Goal: Information Seeking & Learning: Learn about a topic

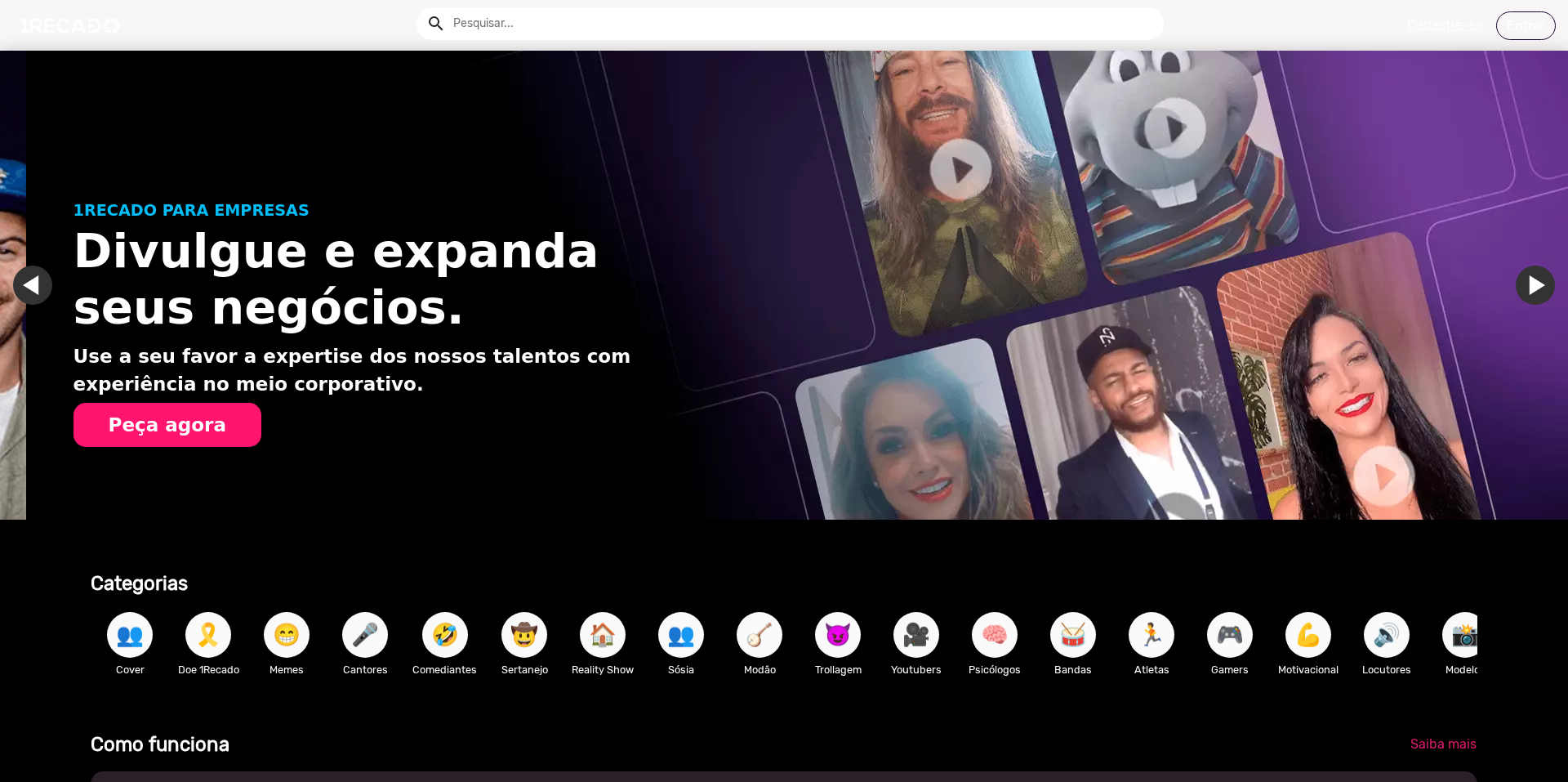
scroll to position [0, 1555]
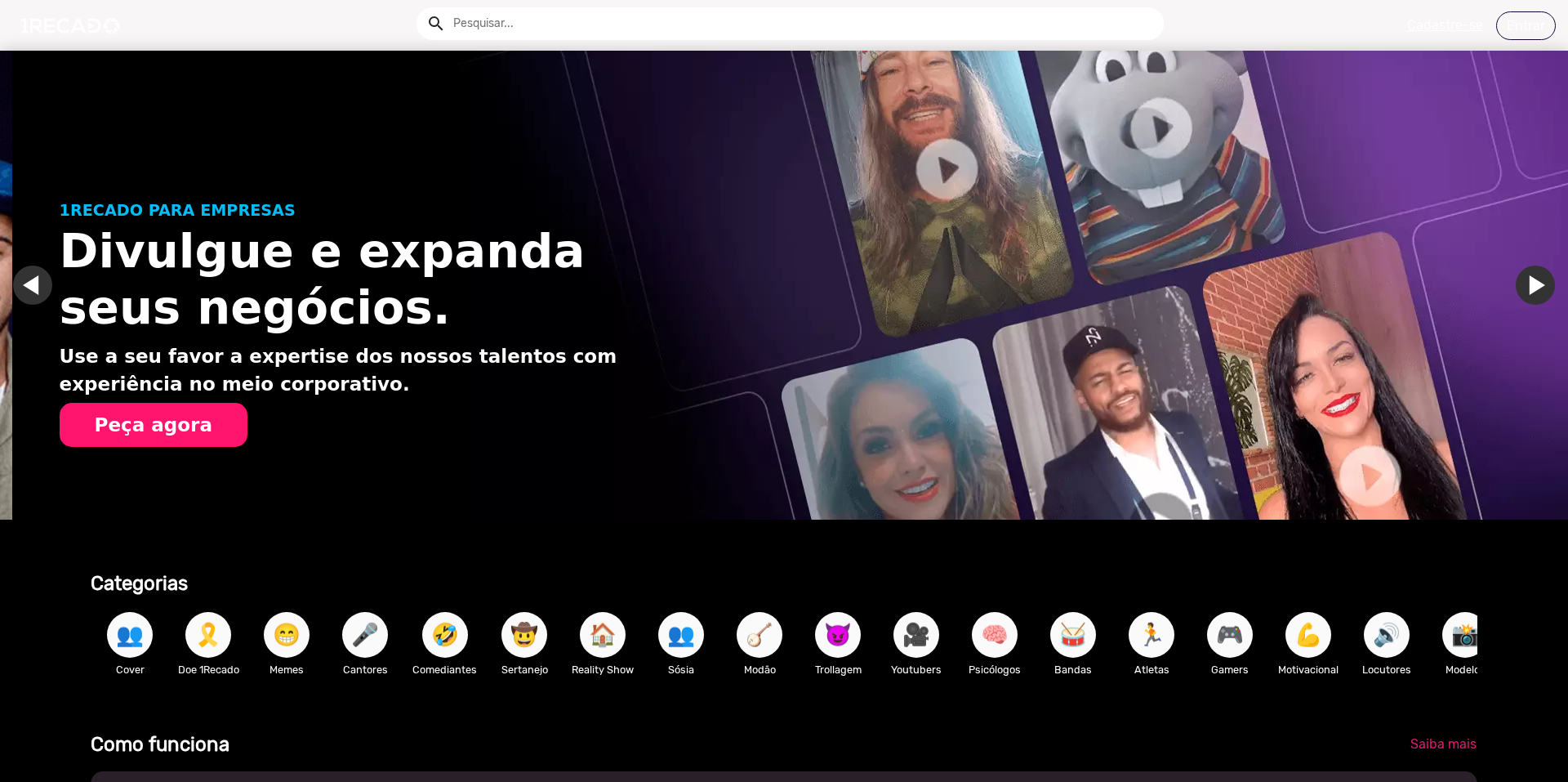
click at [982, 567] on div "Categorias" at bounding box center [607, 577] width 1058 height 37
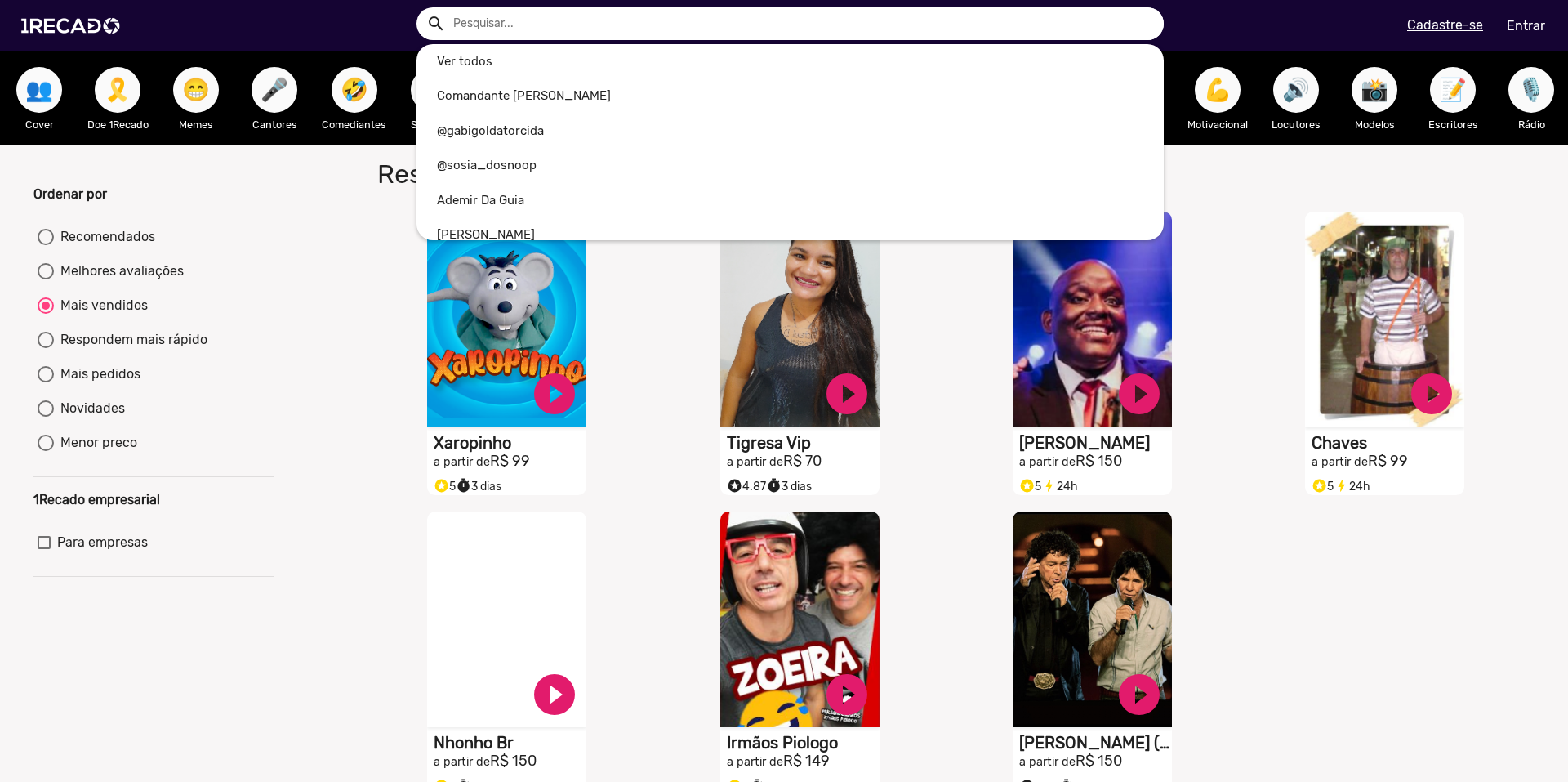
click at [518, 36] on input "text" at bounding box center [802, 23] width 722 height 33
type input "j"
radio input "true"
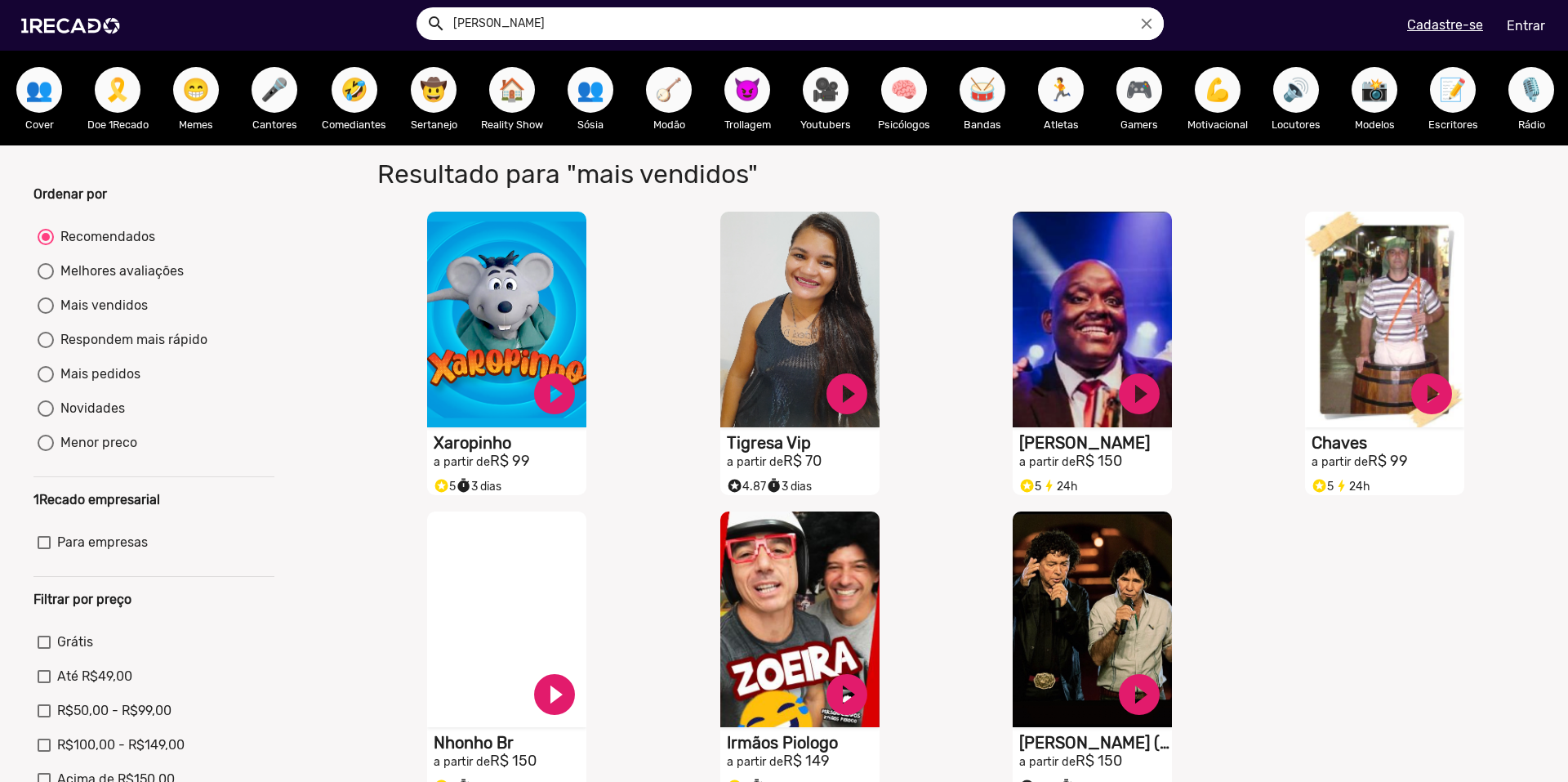
type input "jorge vercillo"
click at [420, 8] on button "search" at bounding box center [434, 22] width 29 height 29
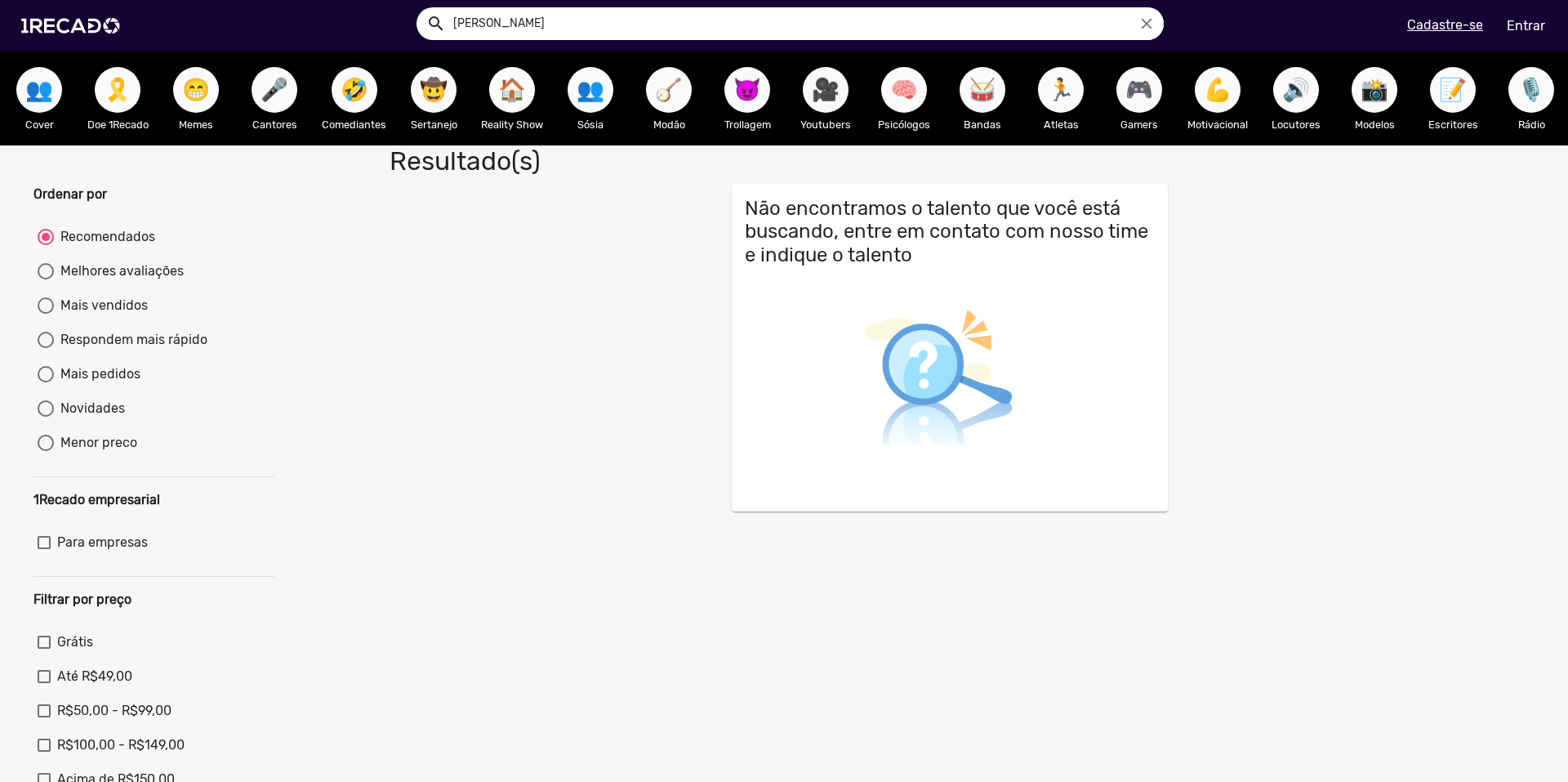
click at [855, 84] on div "🎥 Youtubers" at bounding box center [825, 98] width 78 height 95
click at [833, 92] on span "🎥" at bounding box center [825, 90] width 28 height 45
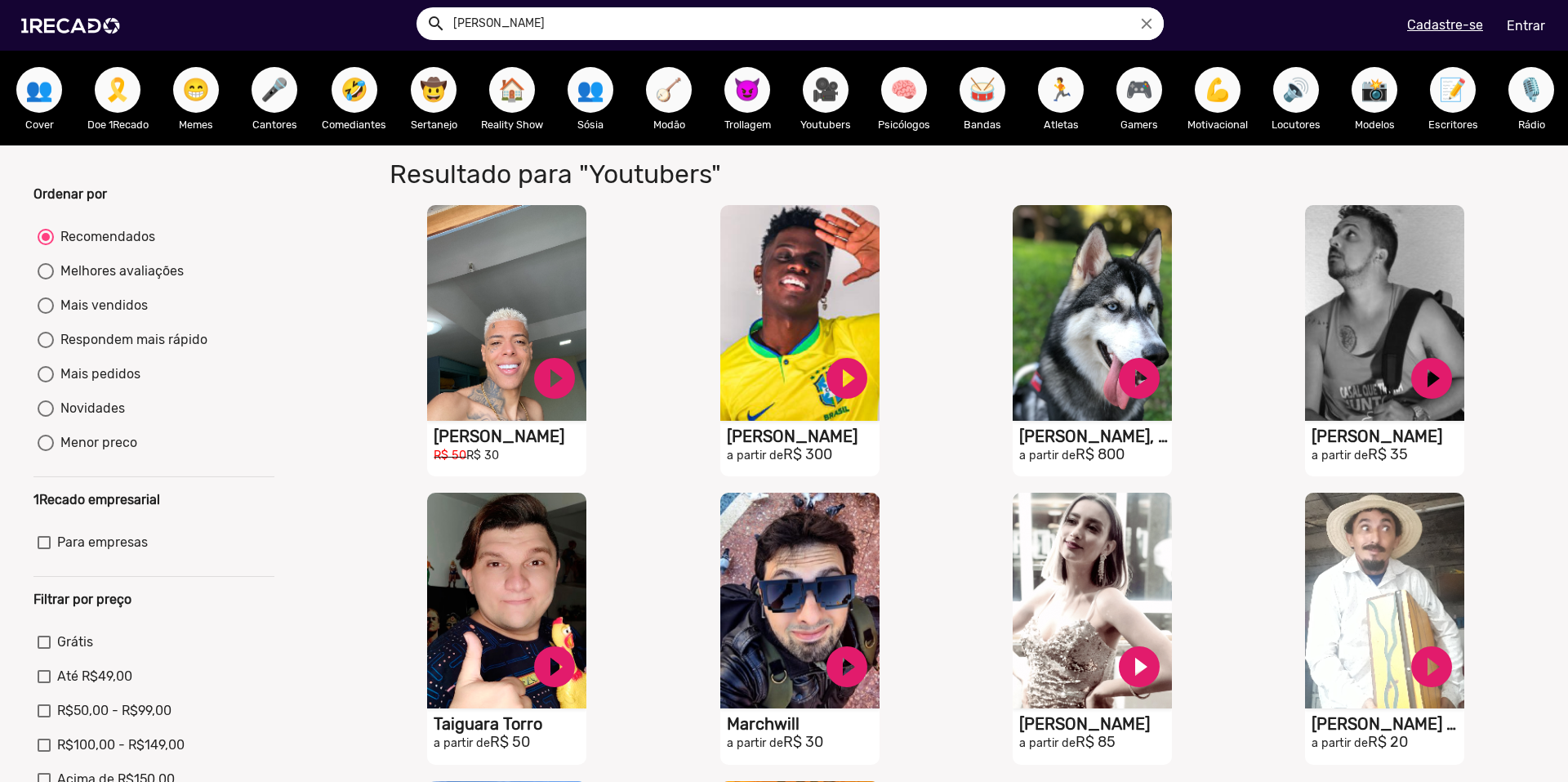
click at [374, 231] on div "S1RECADO vídeos dedicados para fãs e empresas play_circle_filled Sósia Mc Kevin…" at bounding box center [511, 341] width 292 height 288
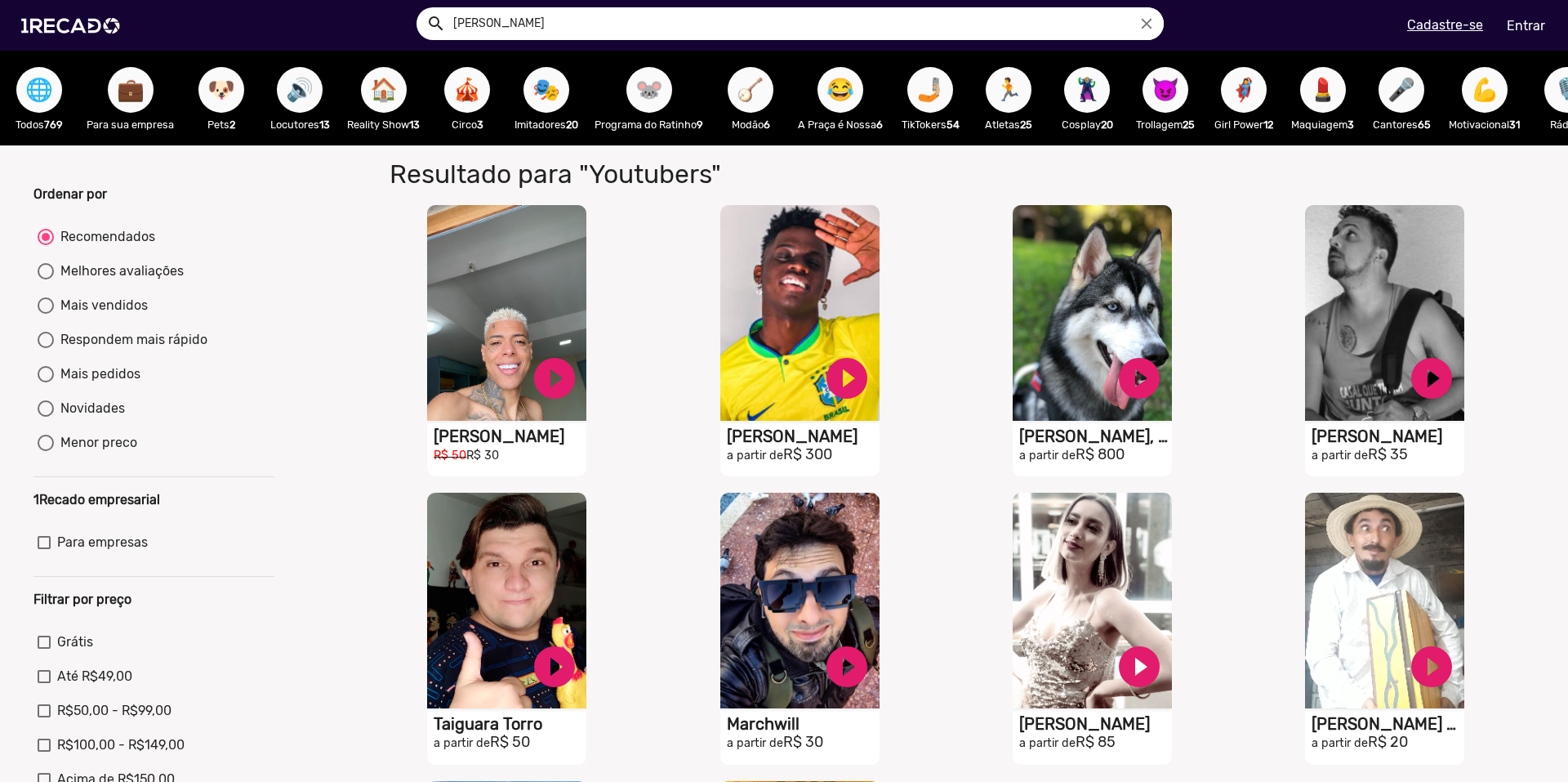
click at [56, 82] on button "🌐" at bounding box center [39, 90] width 45 height 45
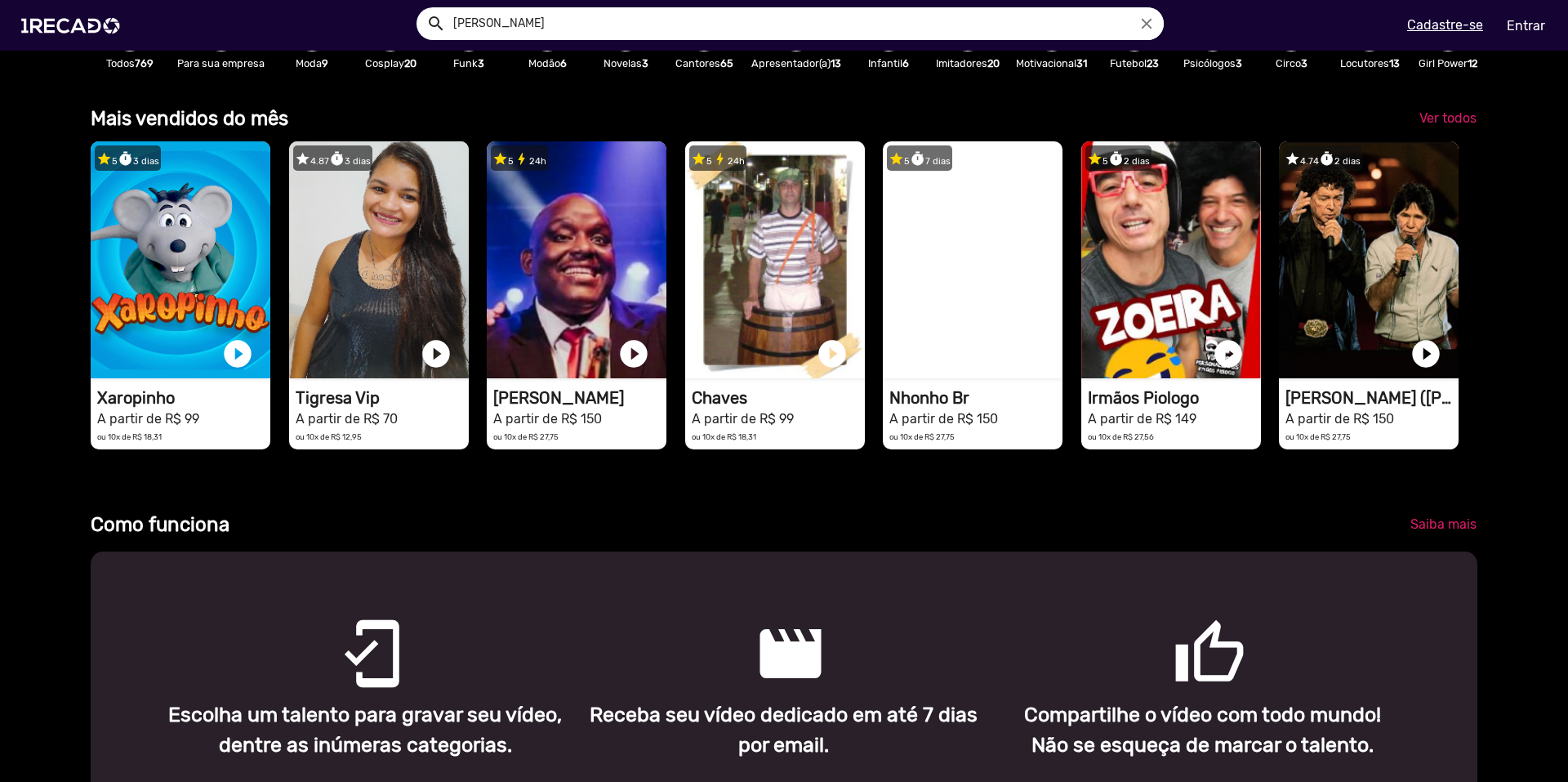
scroll to position [0, 1555]
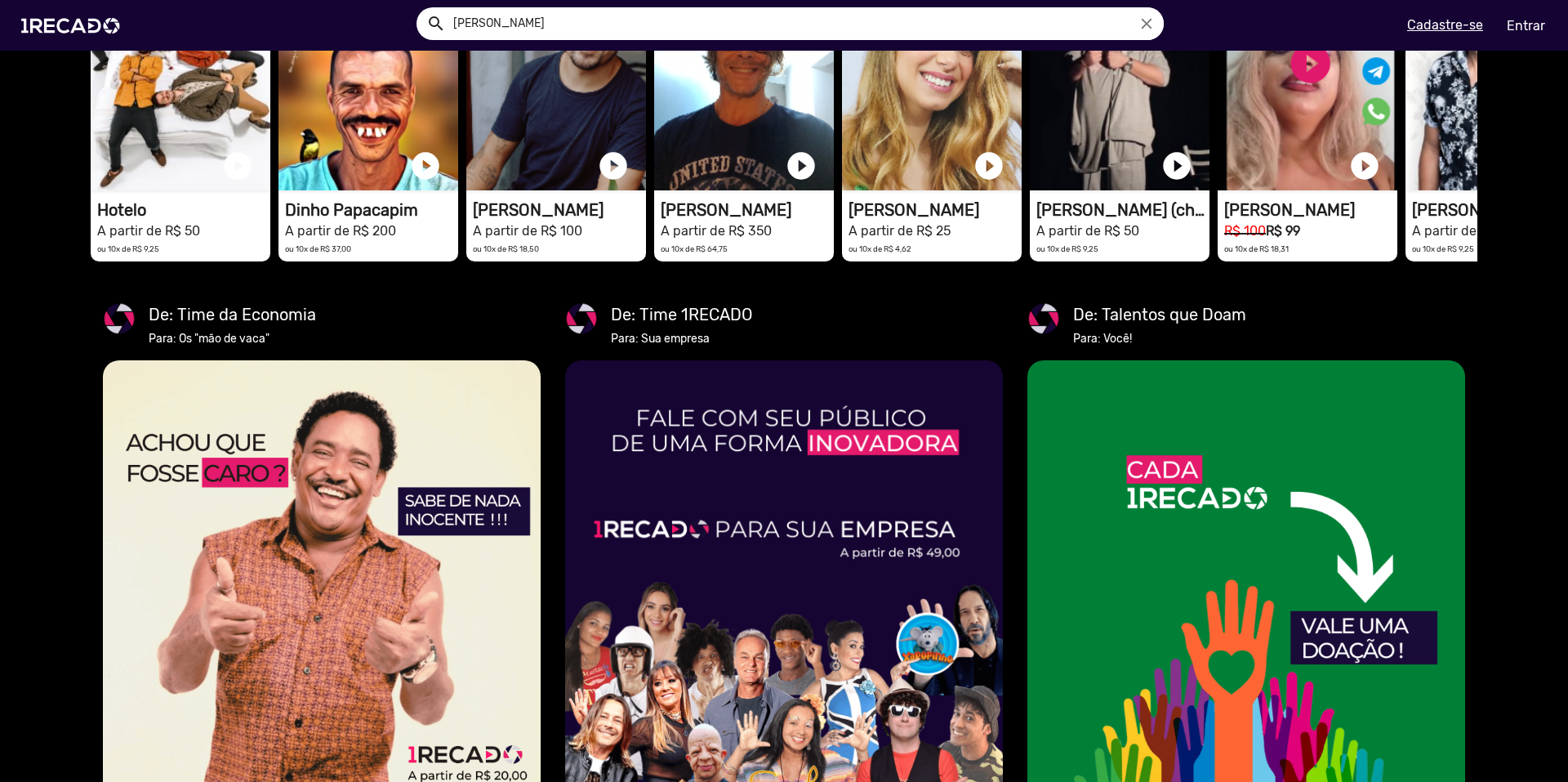
scroll to position [0, 0]
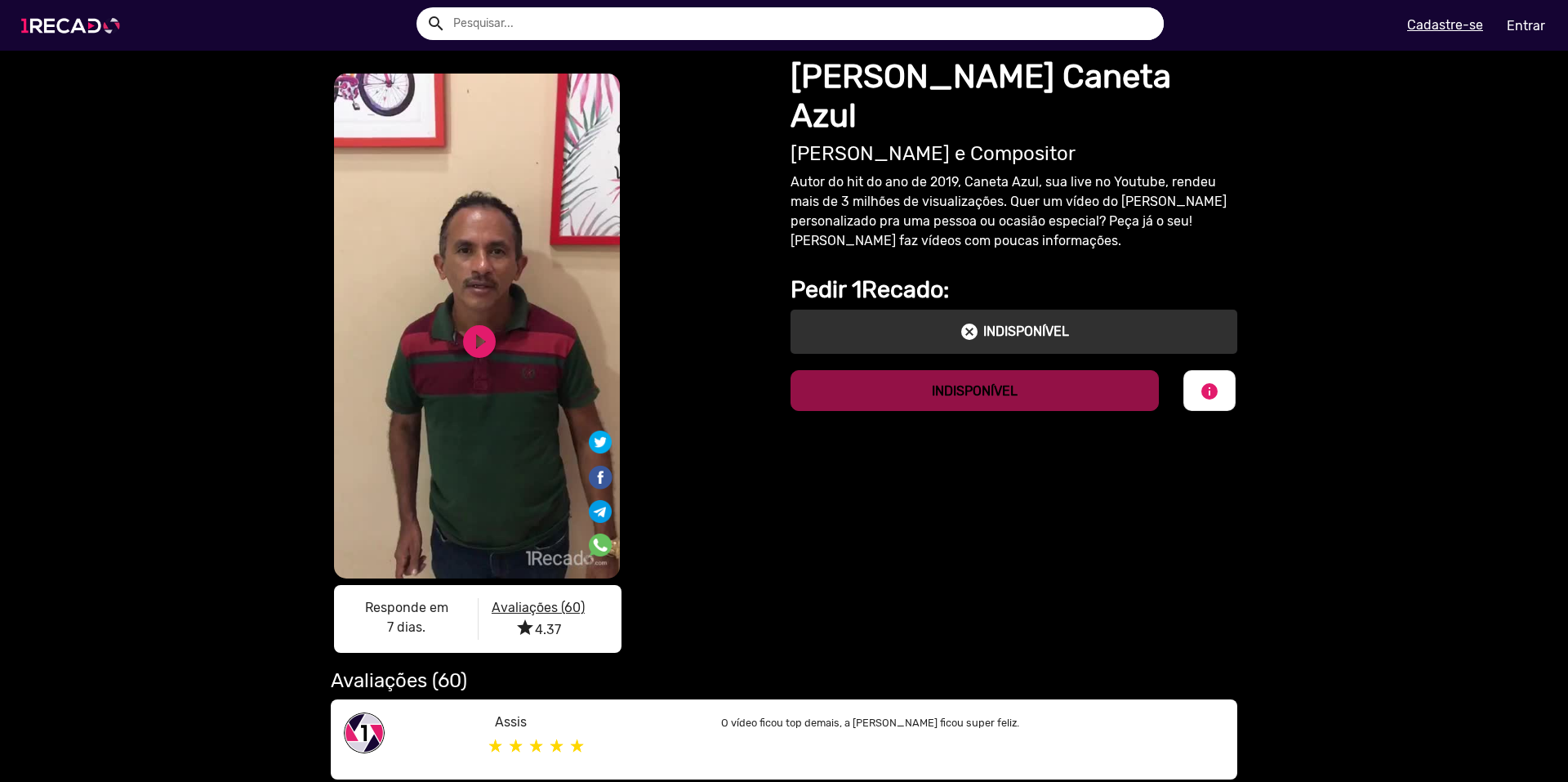
click at [78, 31] on img at bounding box center [73, 26] width 123 height 69
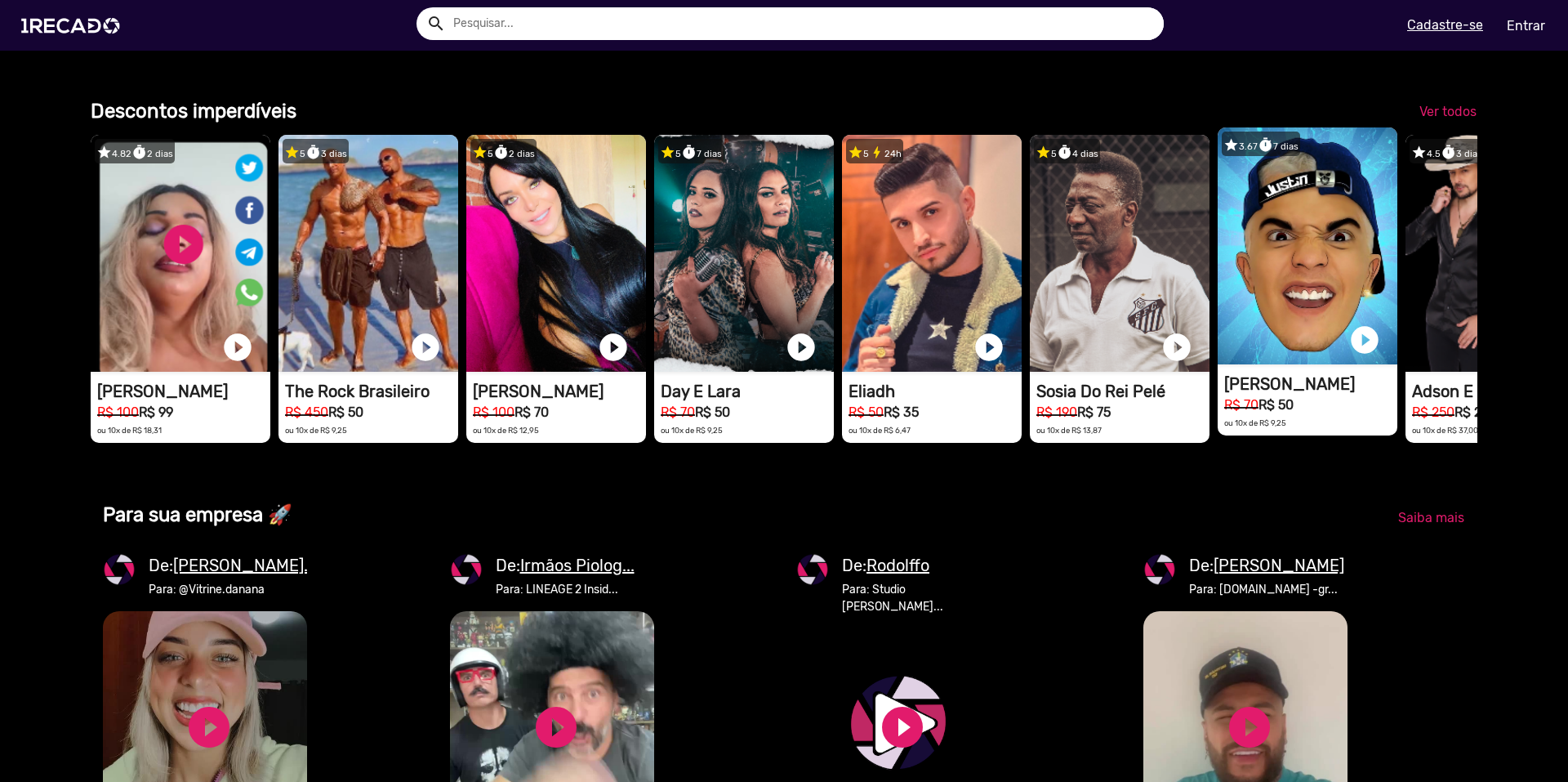
scroll to position [0, 3111]
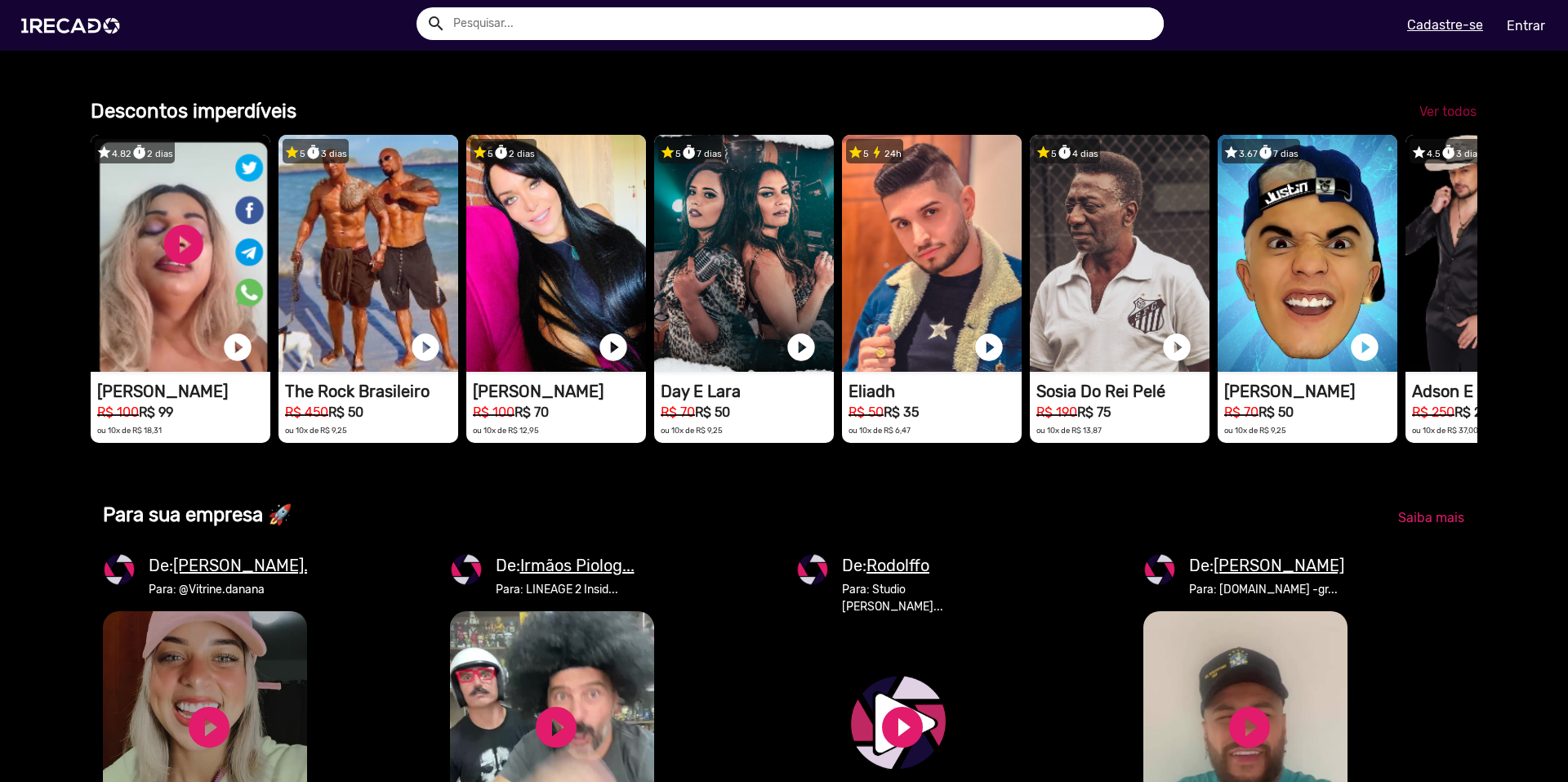
click at [1419, 119] on span "Ver todos" at bounding box center [1448, 112] width 57 height 16
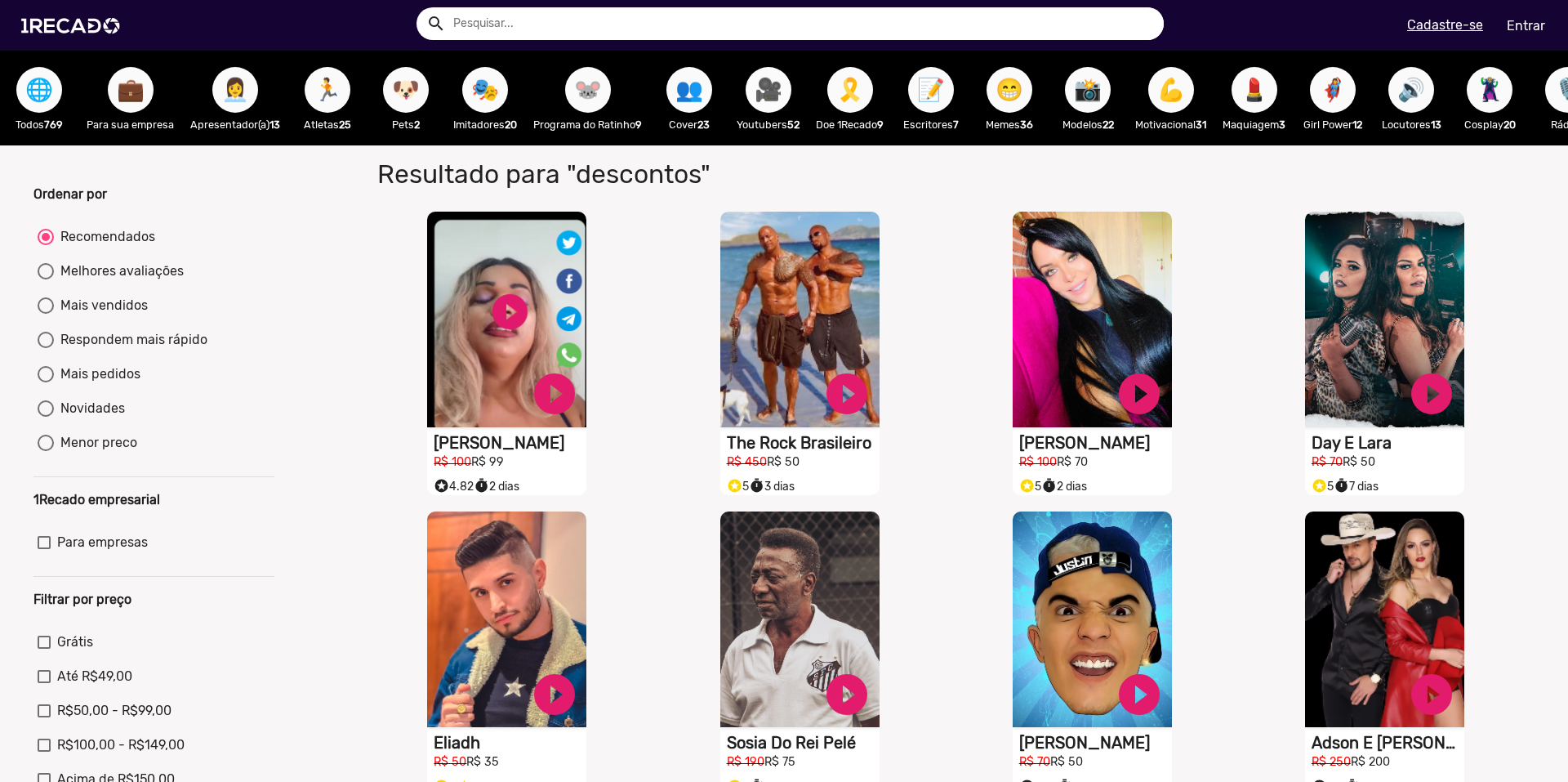
click at [768, 108] on span "🎥" at bounding box center [769, 90] width 28 height 45
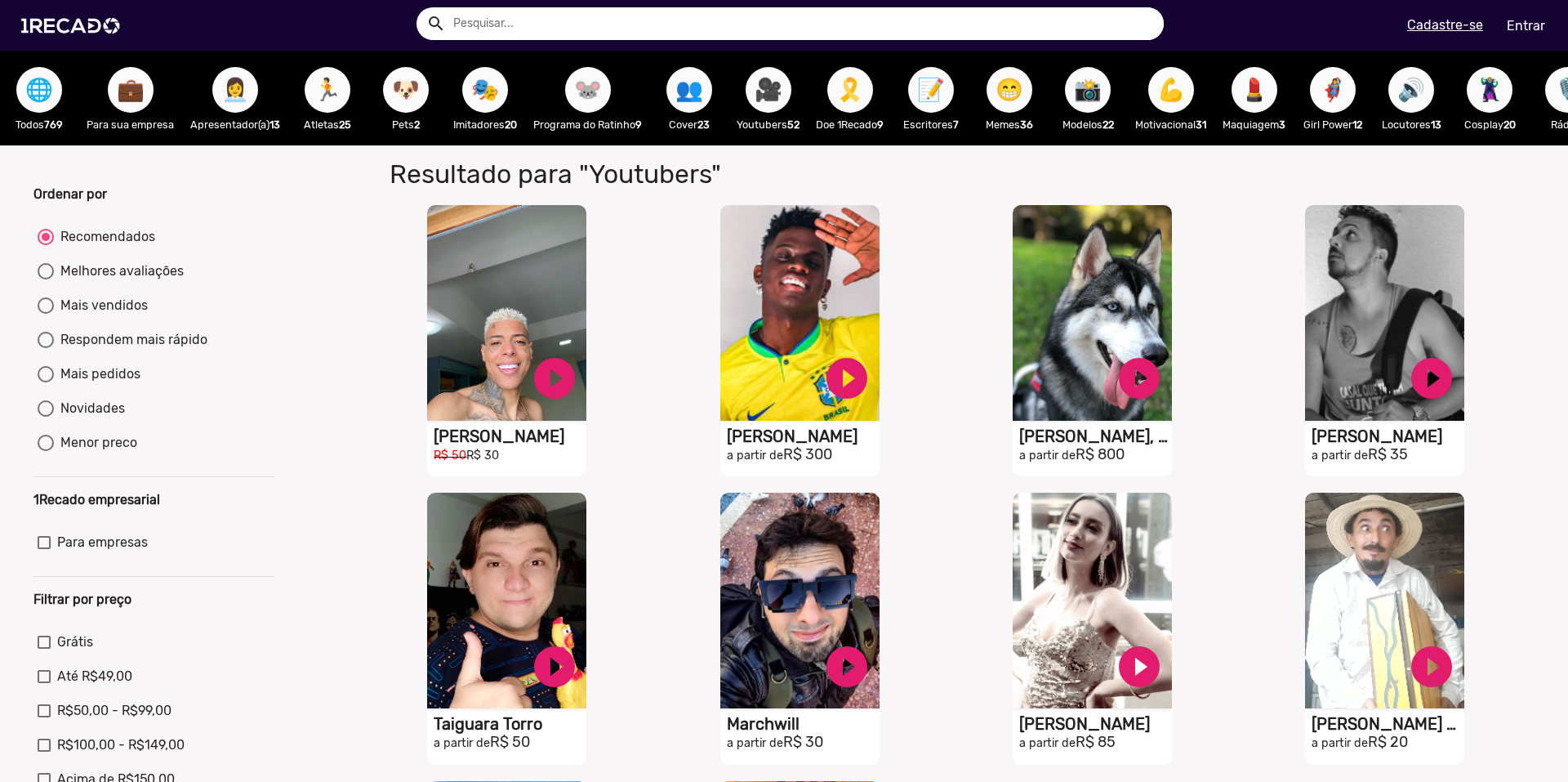
click at [352, 279] on div "Resultado para "Youtubers" para "Youtubers" S1RECADO vídeos dedicados para fãs …" at bounding box center [949, 618] width 1195 height 946
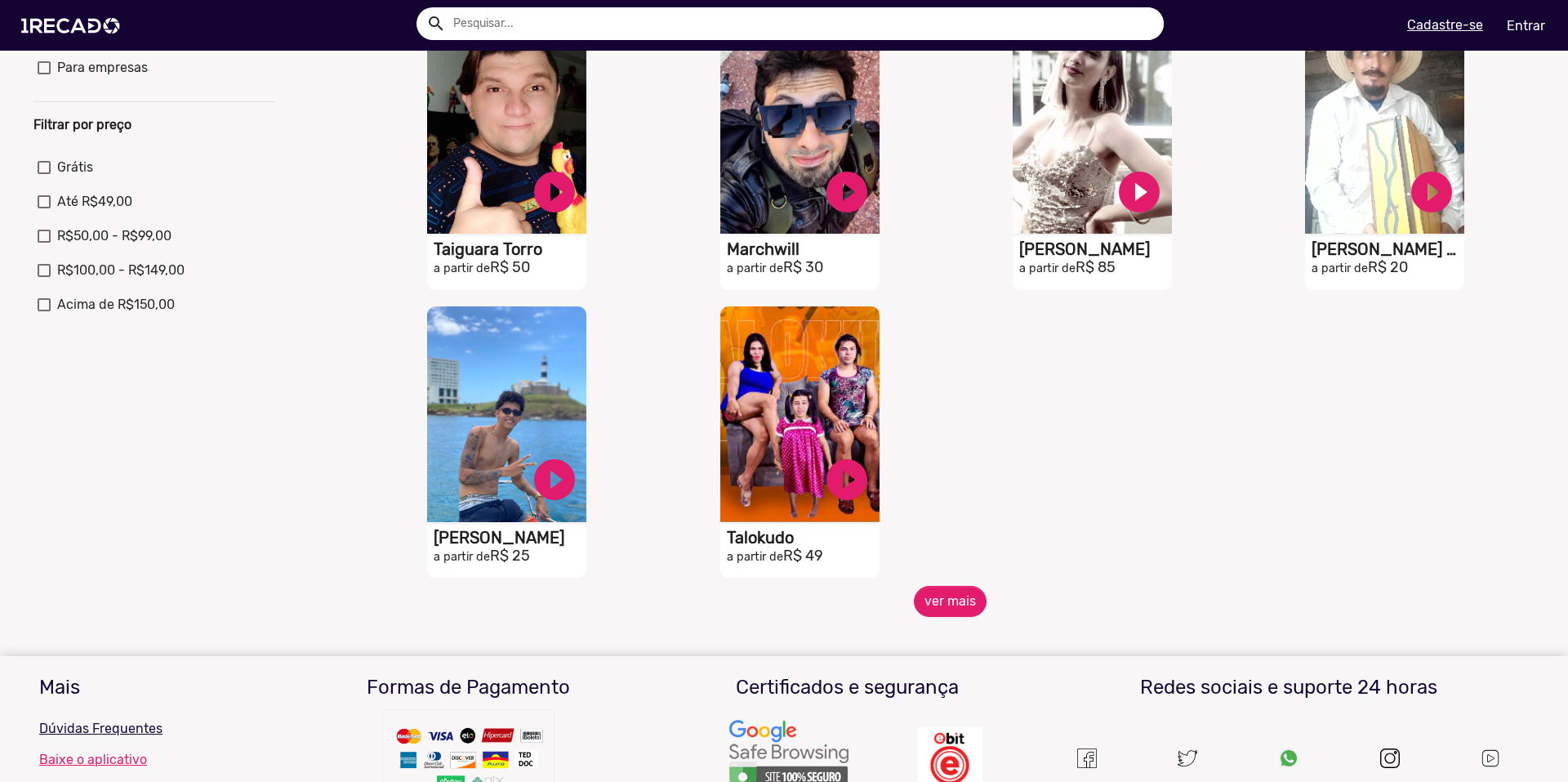
scroll to position [490, 0]
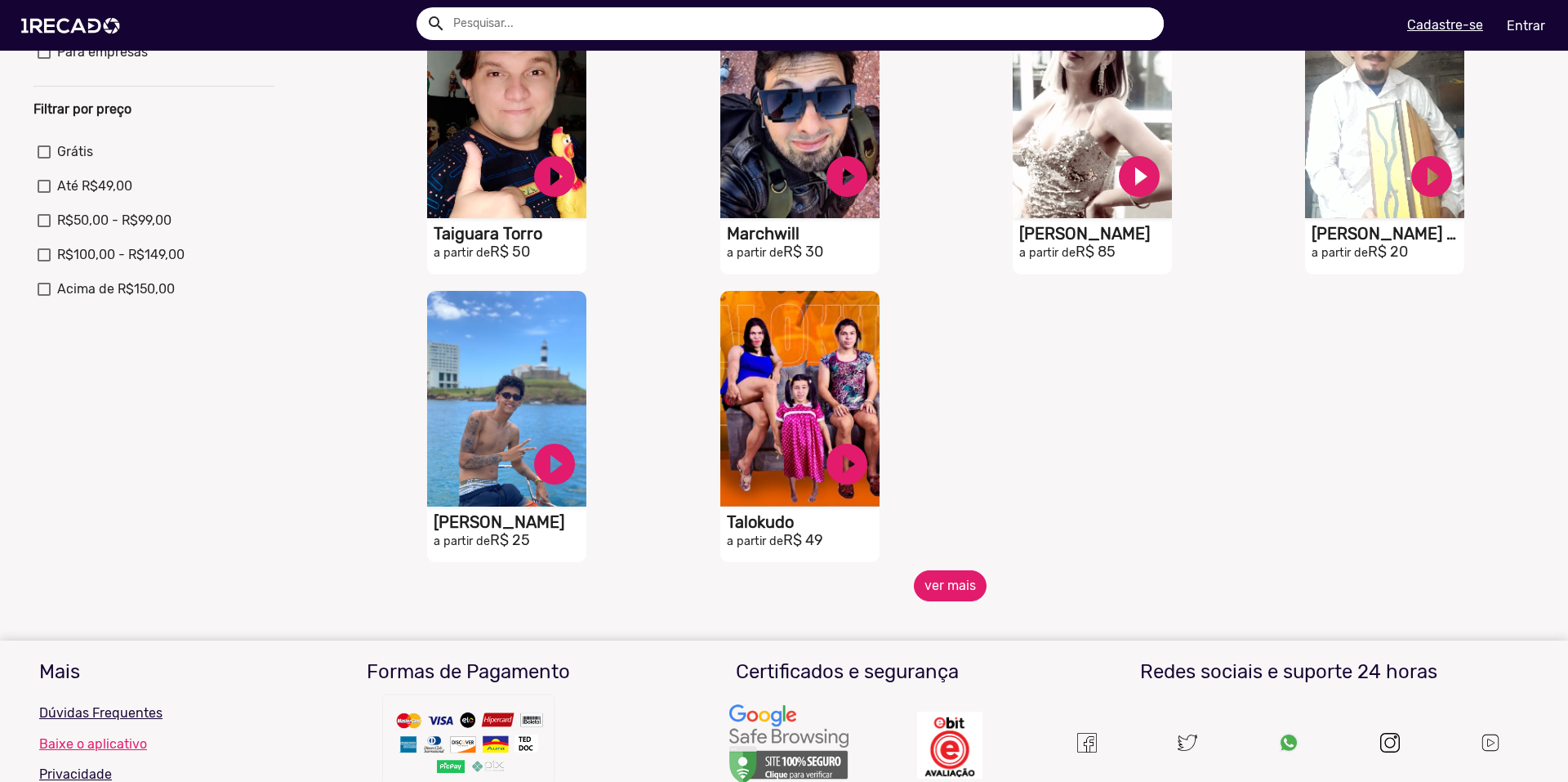
click at [956, 601] on button "ver mais" at bounding box center [950, 586] width 73 height 31
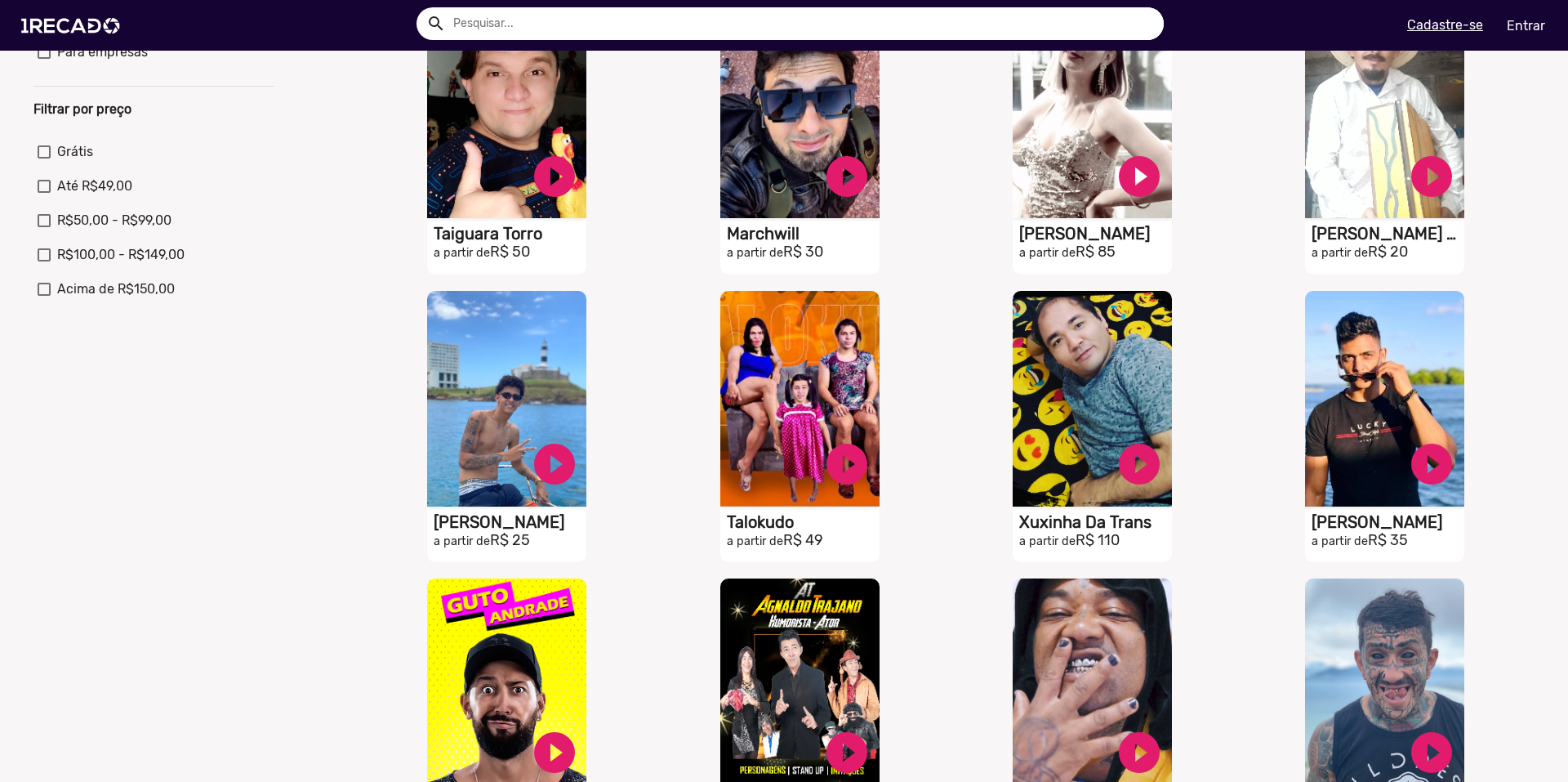
click at [289, 463] on div "Ordenar por Recomendados Melhores avaliações Mais vendidos Respondem mais rápid…" at bounding box center [784, 423] width 1592 height 1535
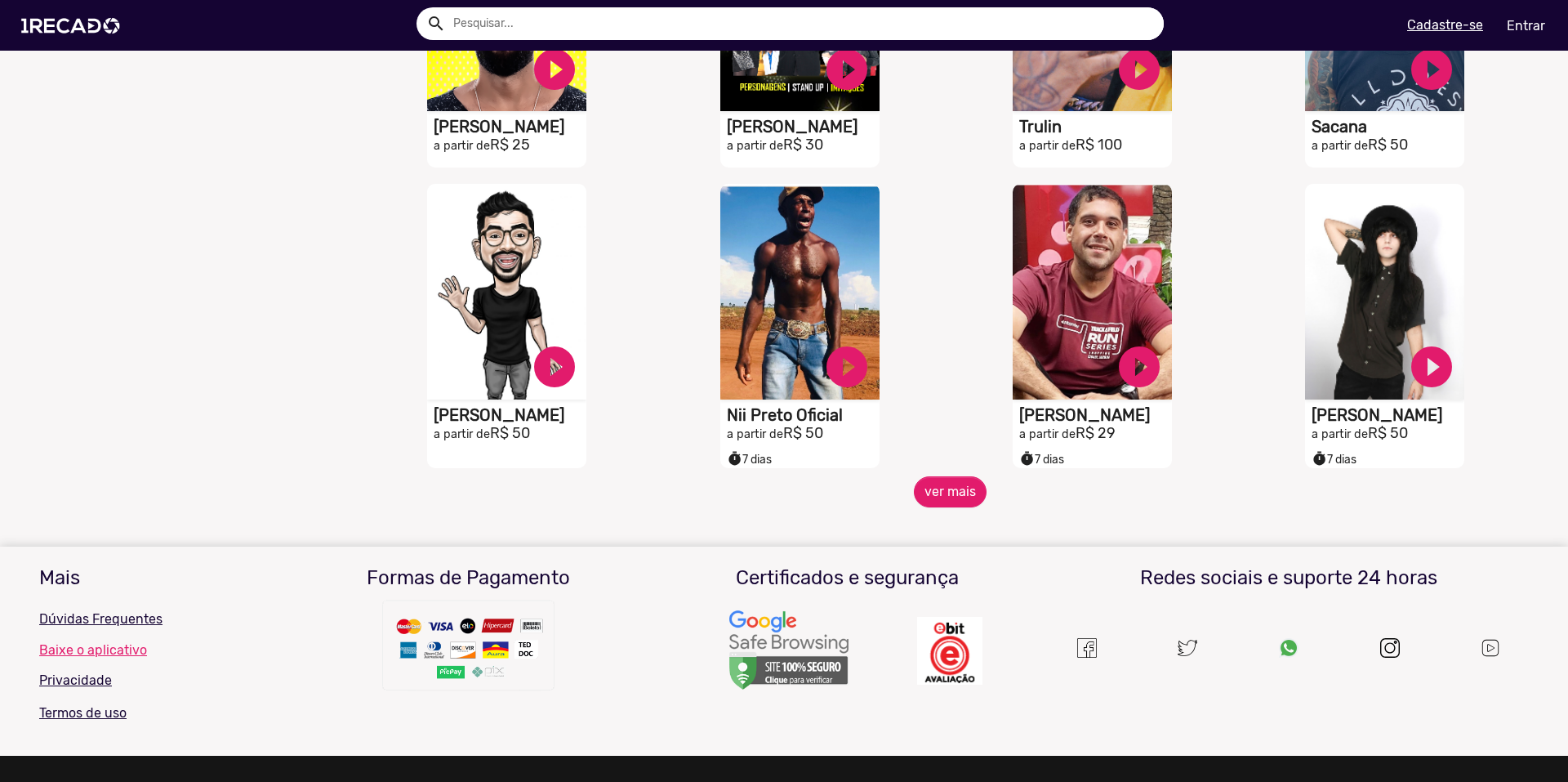
scroll to position [1176, 0]
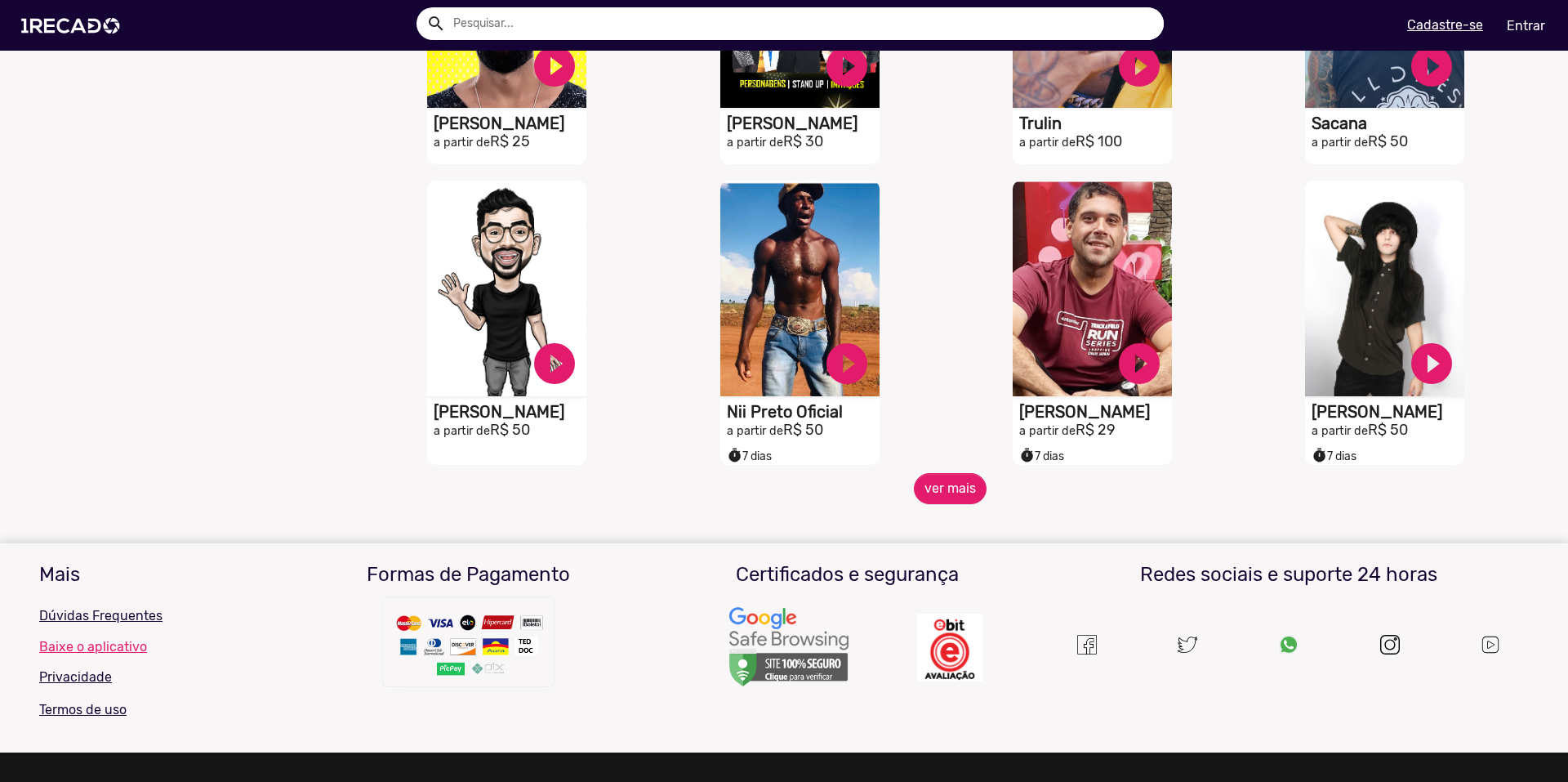
click at [916, 523] on mat-sidenav-content "🌐 Todos 769 💼 Para sua empresa 👩‍💼 Apresentador(a) 13 🏃 Atletas 25 🐶 Pets 2 🎭 I…" at bounding box center [784, 391] width 1568 height 782
click at [927, 517] on mat-sidenav-content "🌐 Todos 769 💼 Para sua empresa 👩‍💼 Apresentador(a) 13 🏃 Atletas 25 🐶 Pets 2 🎭 I…" at bounding box center [784, 391] width 1568 height 782
click at [933, 501] on button "ver mais" at bounding box center [950, 488] width 73 height 31
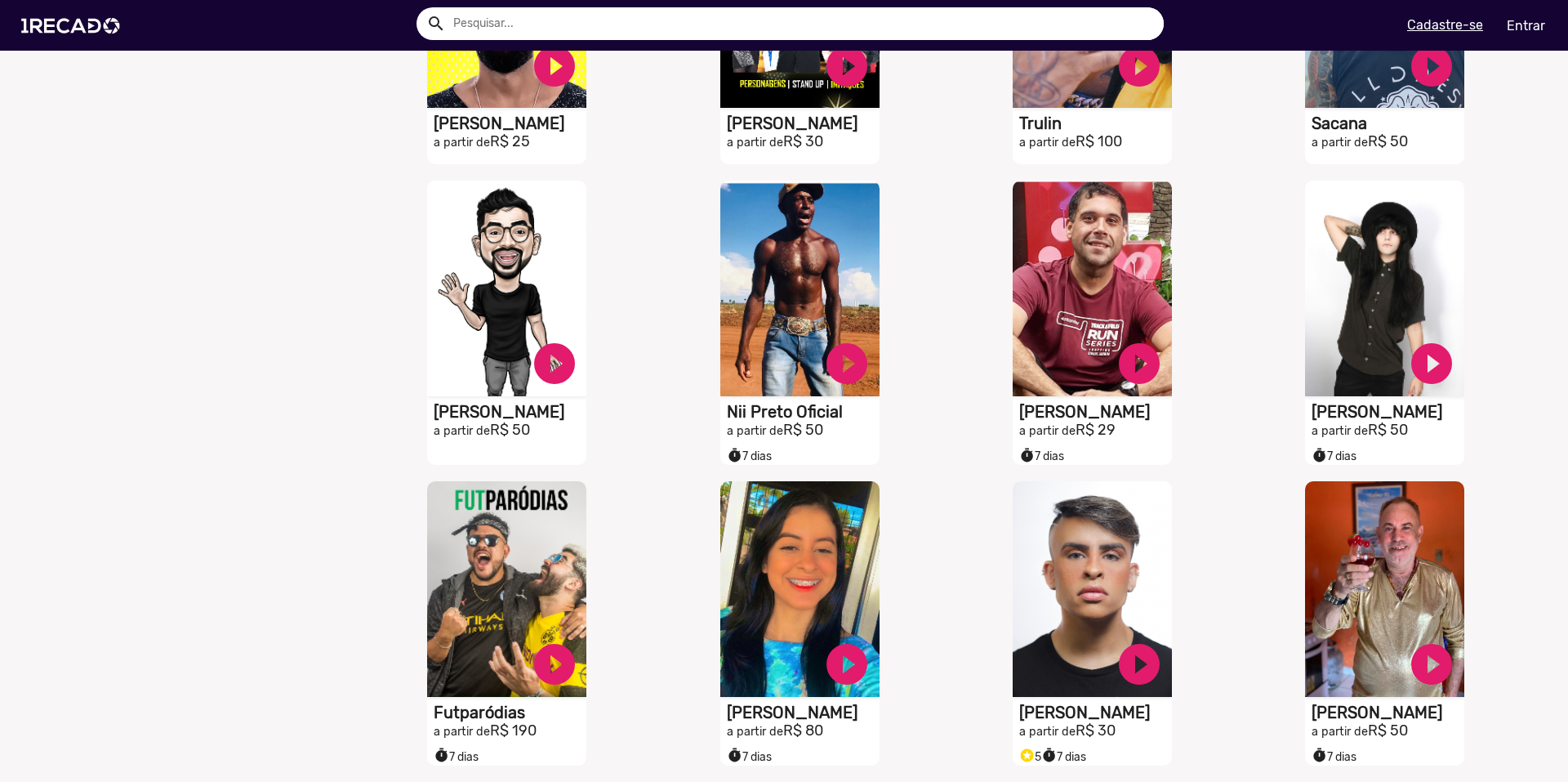
click at [238, 424] on div "Ordenar por Recomendados Melhores avaliações Mais vendidos Respondem mais rápid…" at bounding box center [154, 206] width 265 height 2397
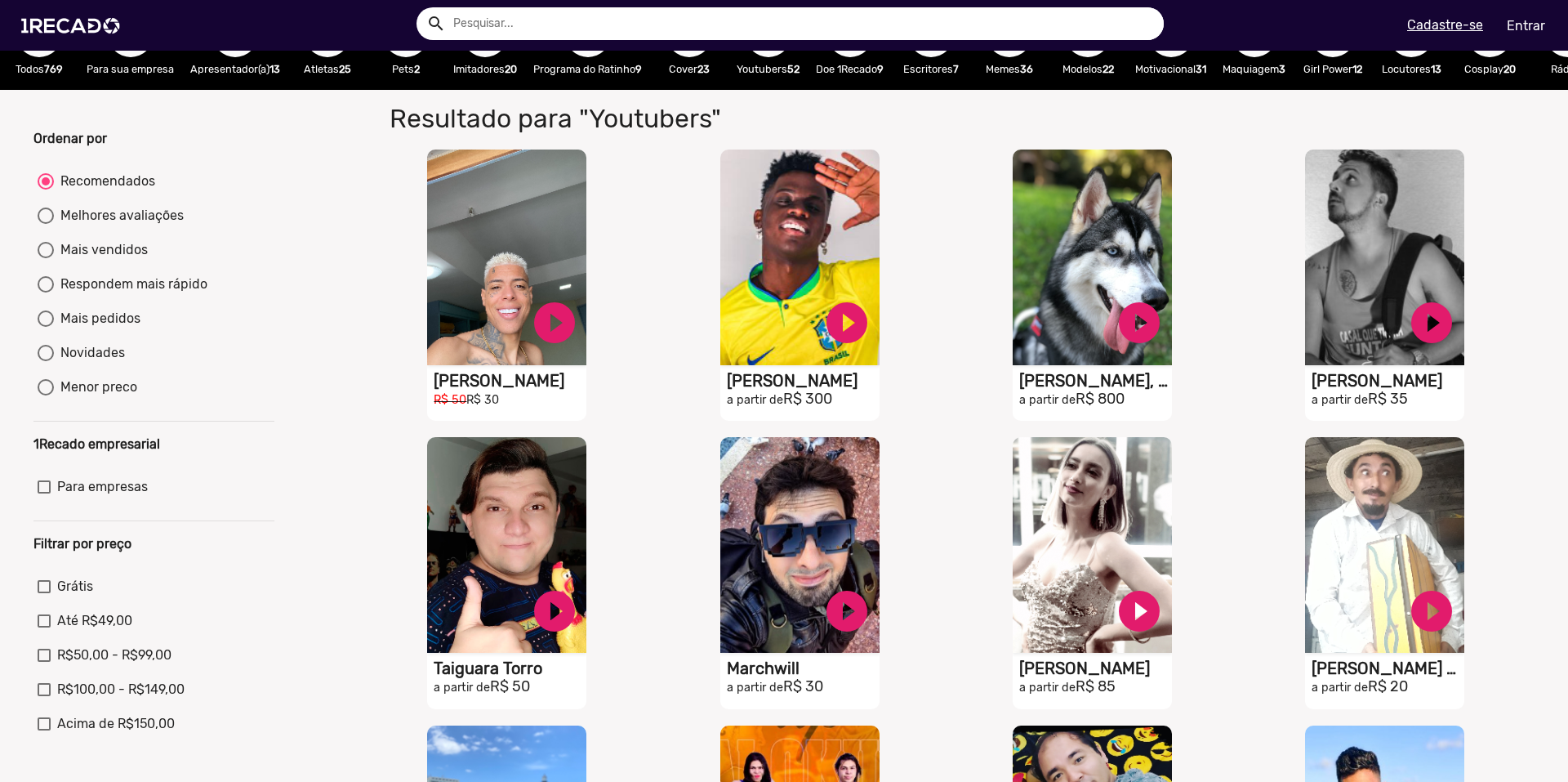
scroll to position [0, 0]
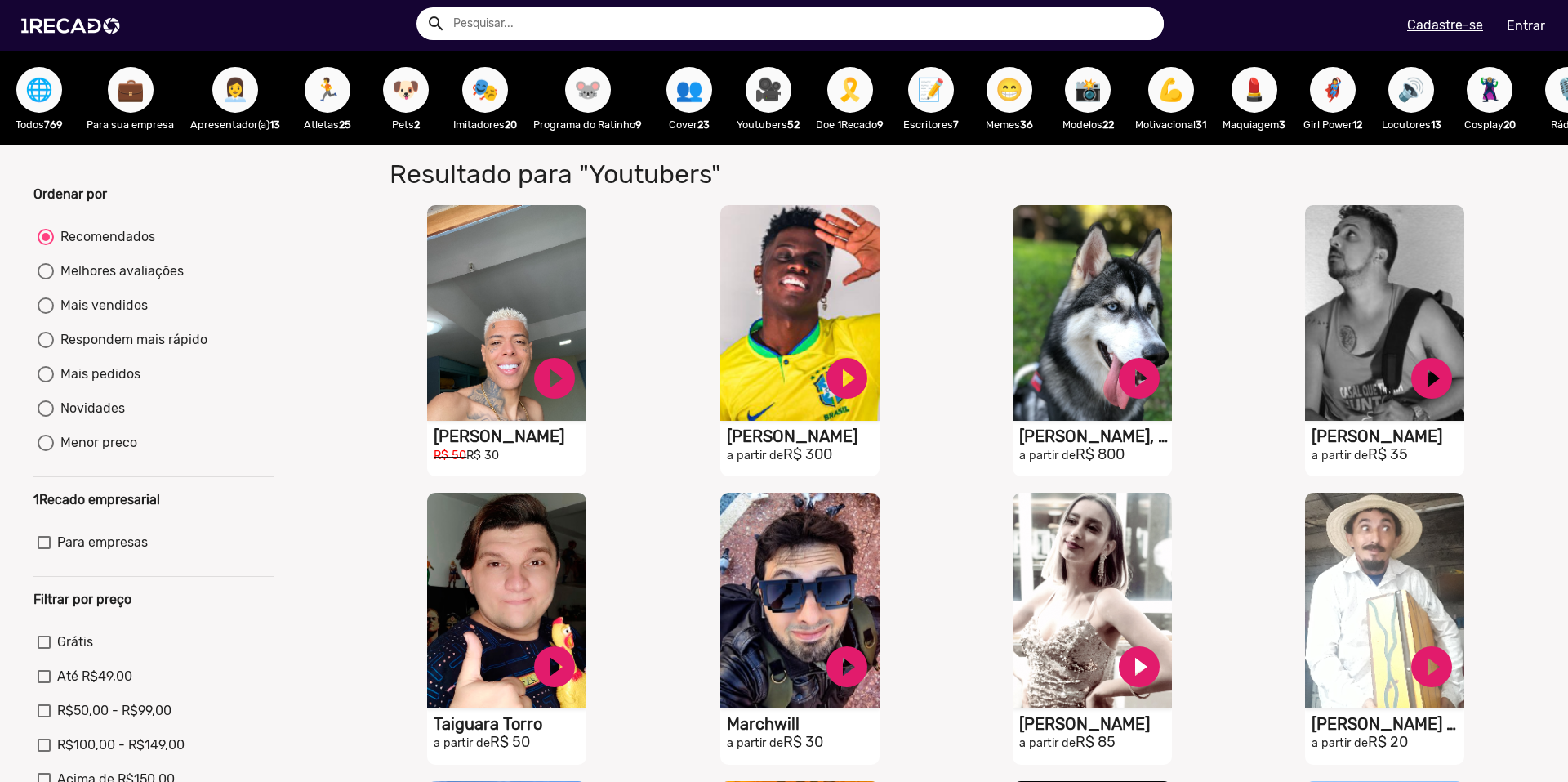
click at [1023, 90] on span "😁" at bounding box center [1009, 90] width 28 height 45
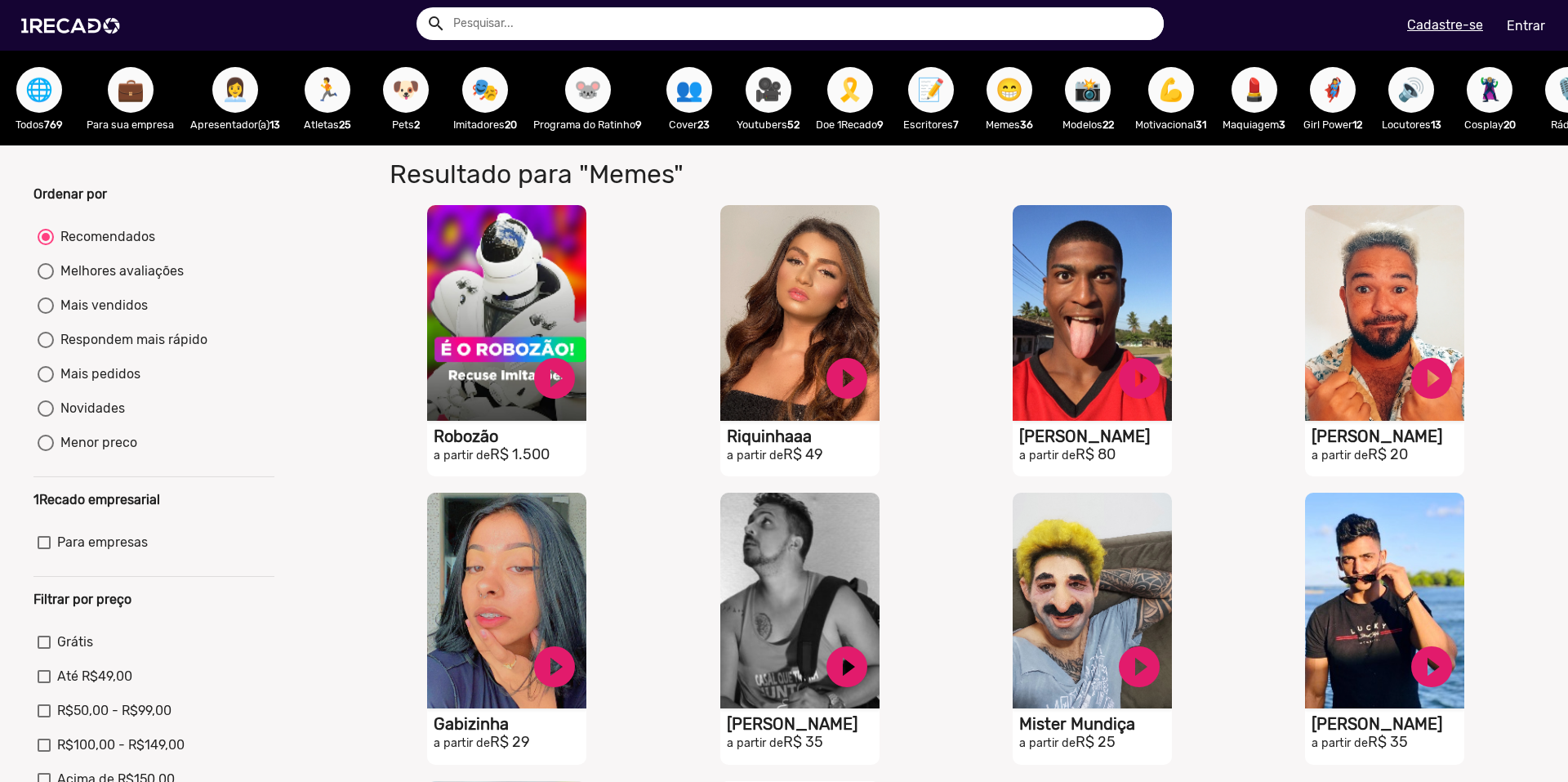
click at [389, 272] on div "S1RECADO vídeos dedicados para fãs e empresas play_circle_filled Robozão a part…" at bounding box center [511, 341] width 292 height 288
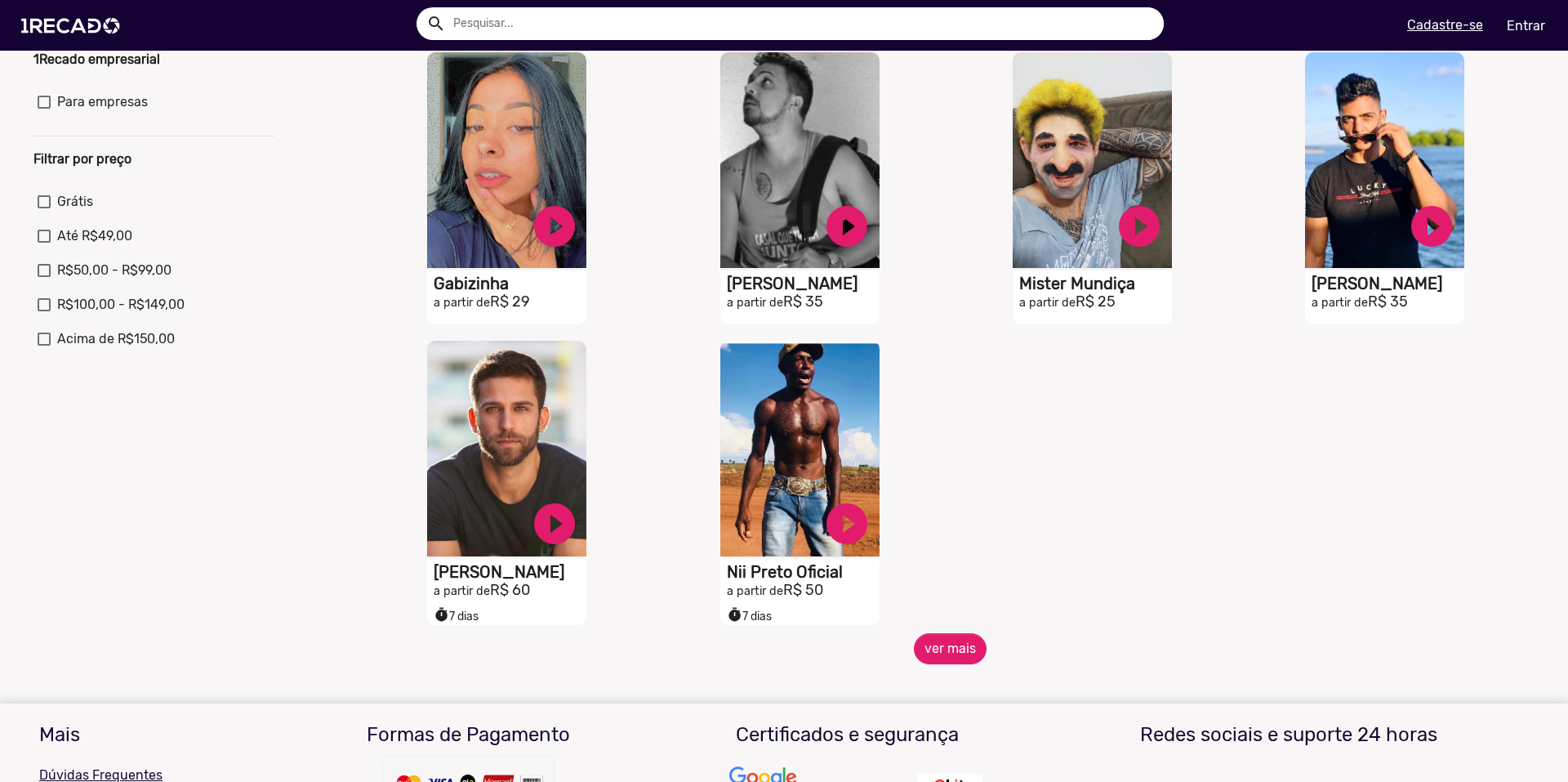
scroll to position [457, 0]
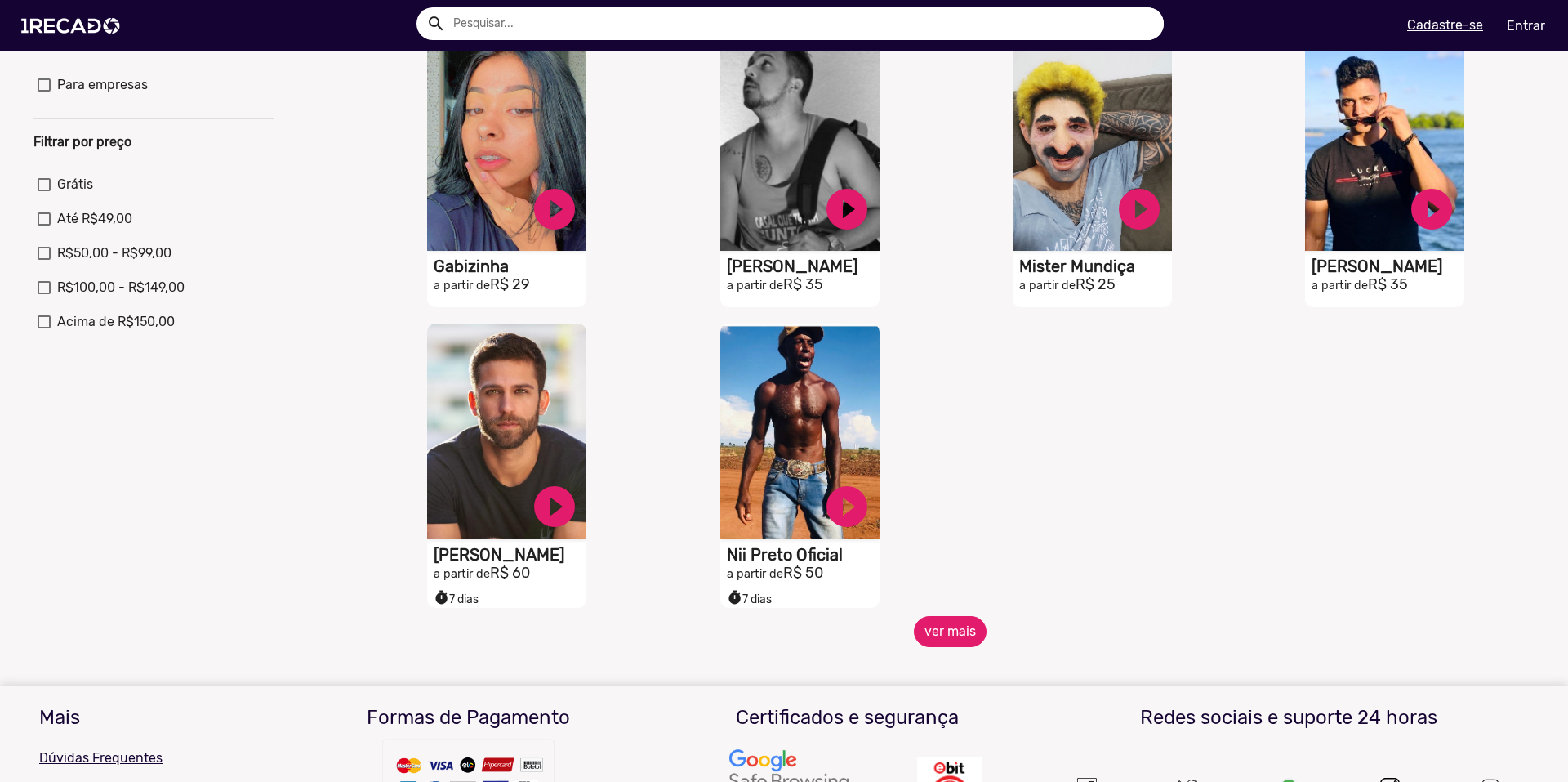
click at [945, 645] on button "ver mais" at bounding box center [950, 631] width 73 height 31
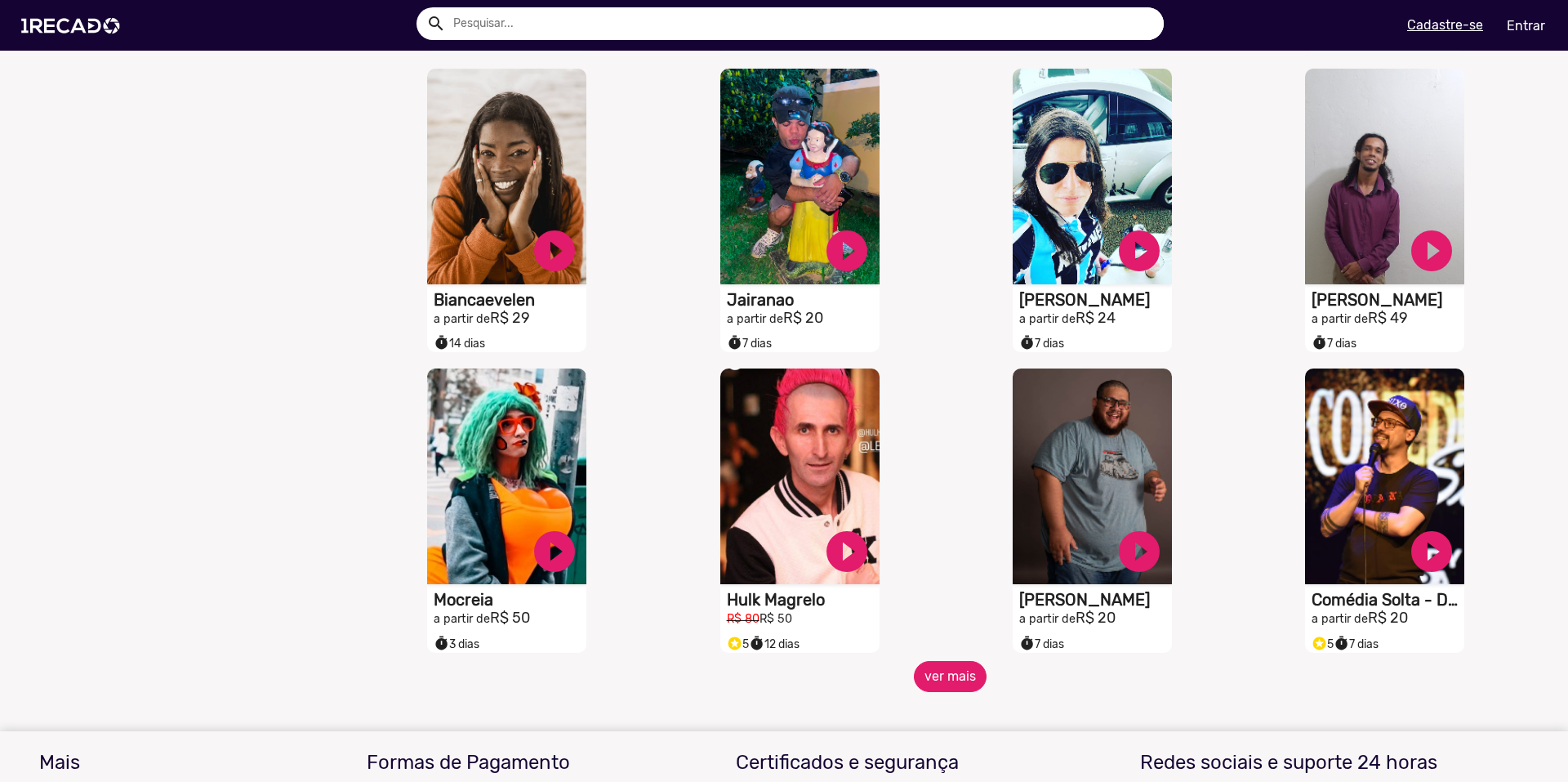
scroll to position [1046, 0]
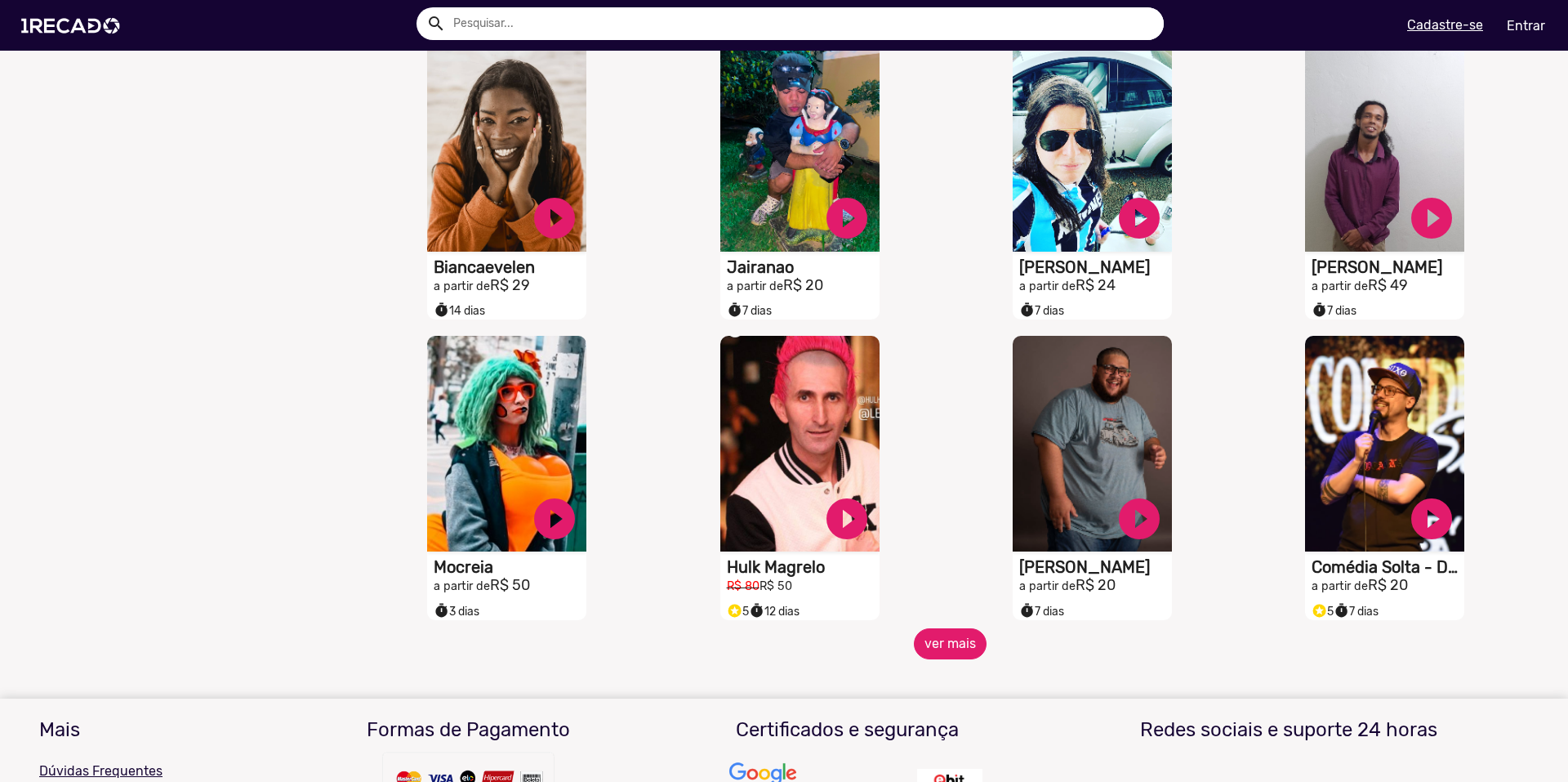
click at [945, 645] on button "ver mais" at bounding box center [950, 643] width 73 height 31
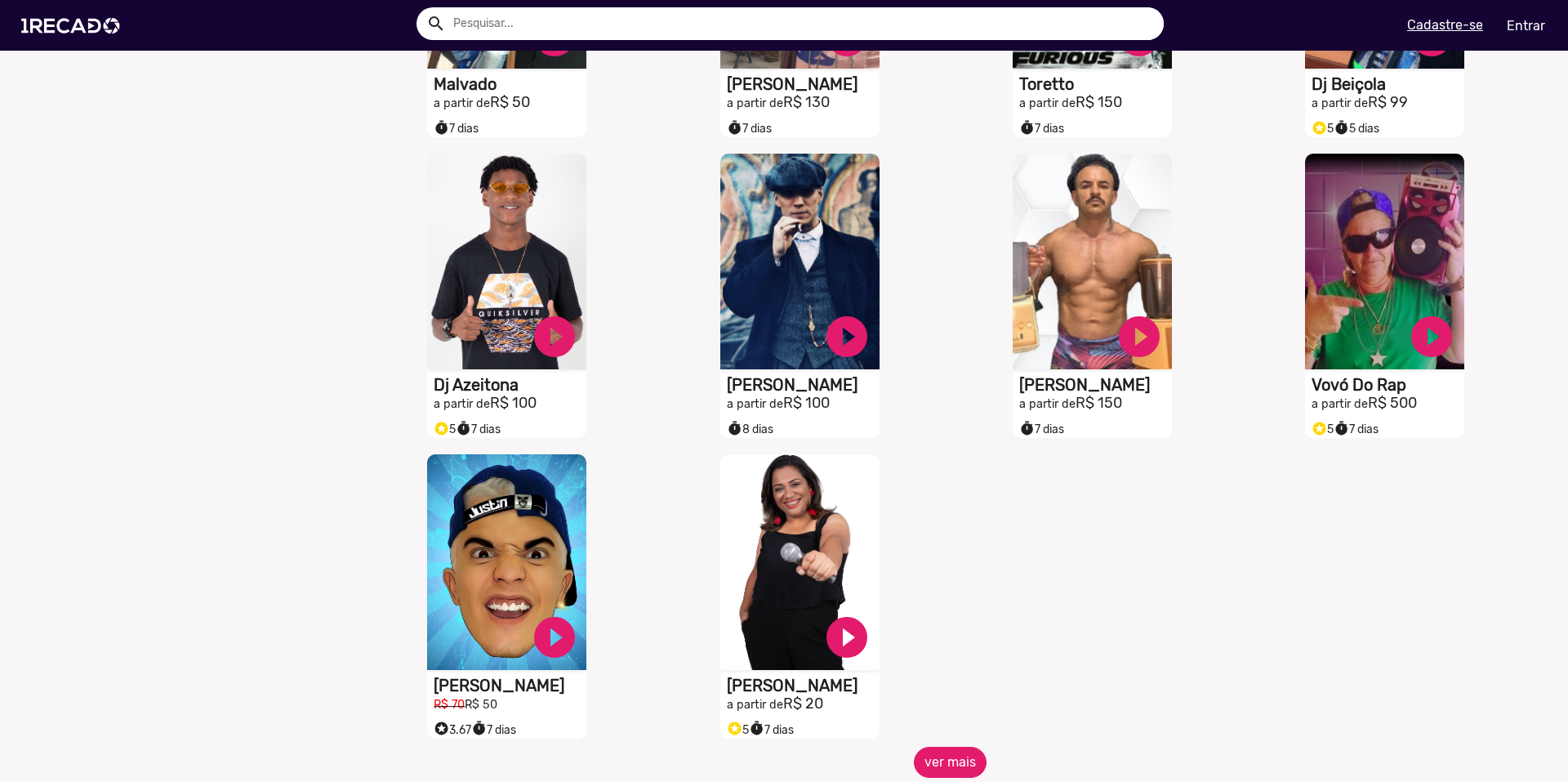
scroll to position [1863, 0]
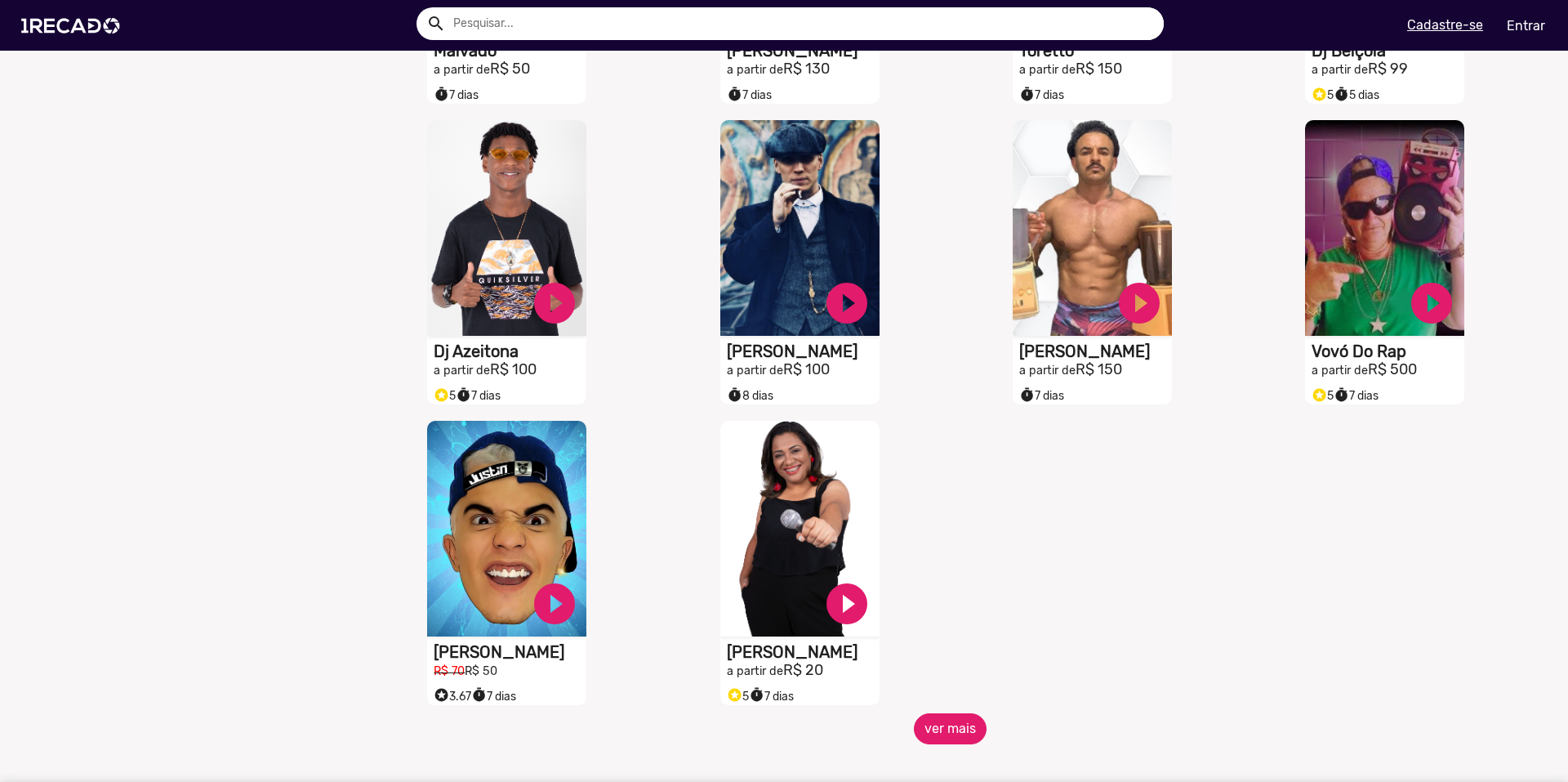
click at [960, 736] on button "ver mais" at bounding box center [950, 728] width 73 height 31
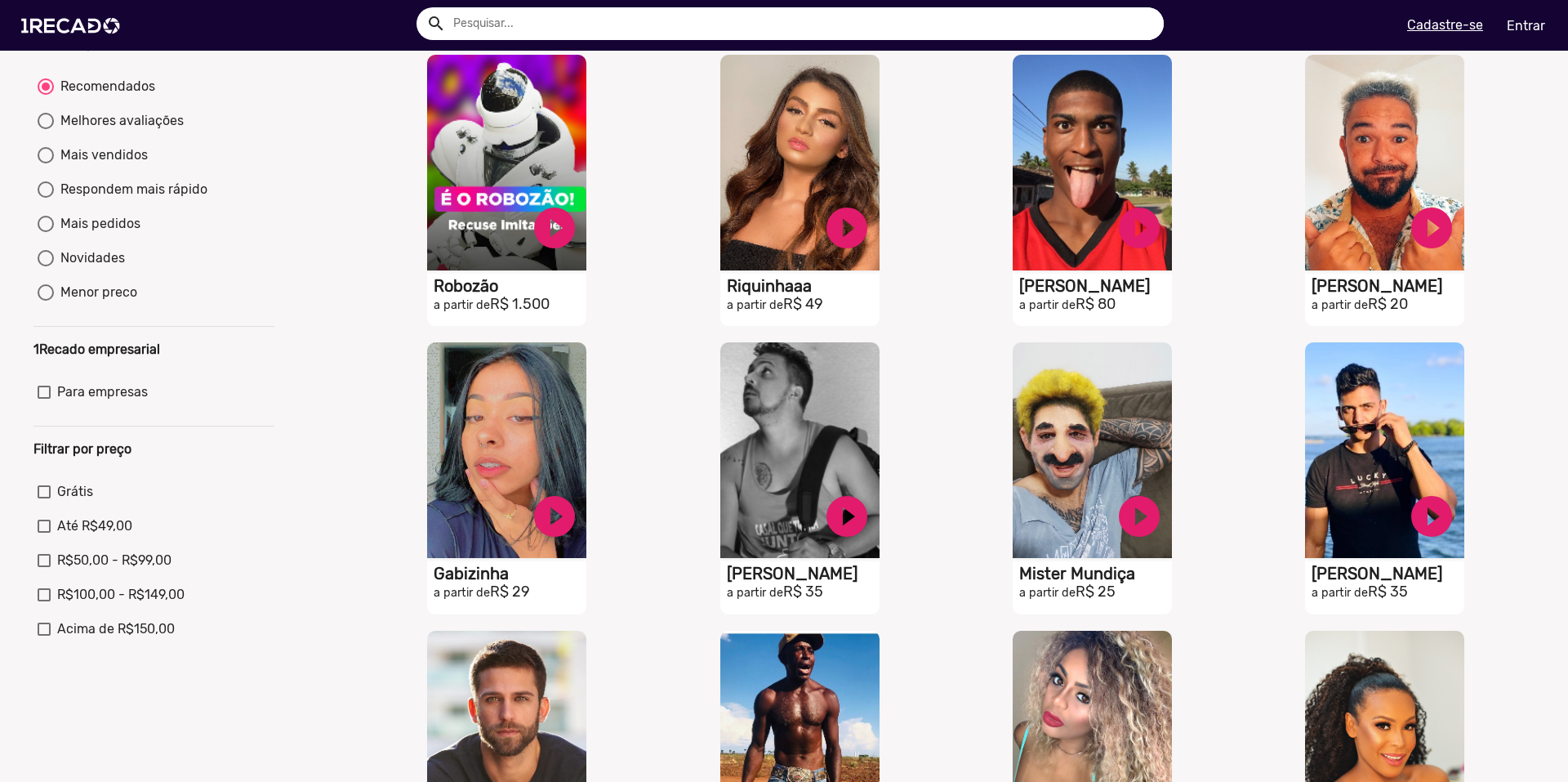
scroll to position [0, 0]
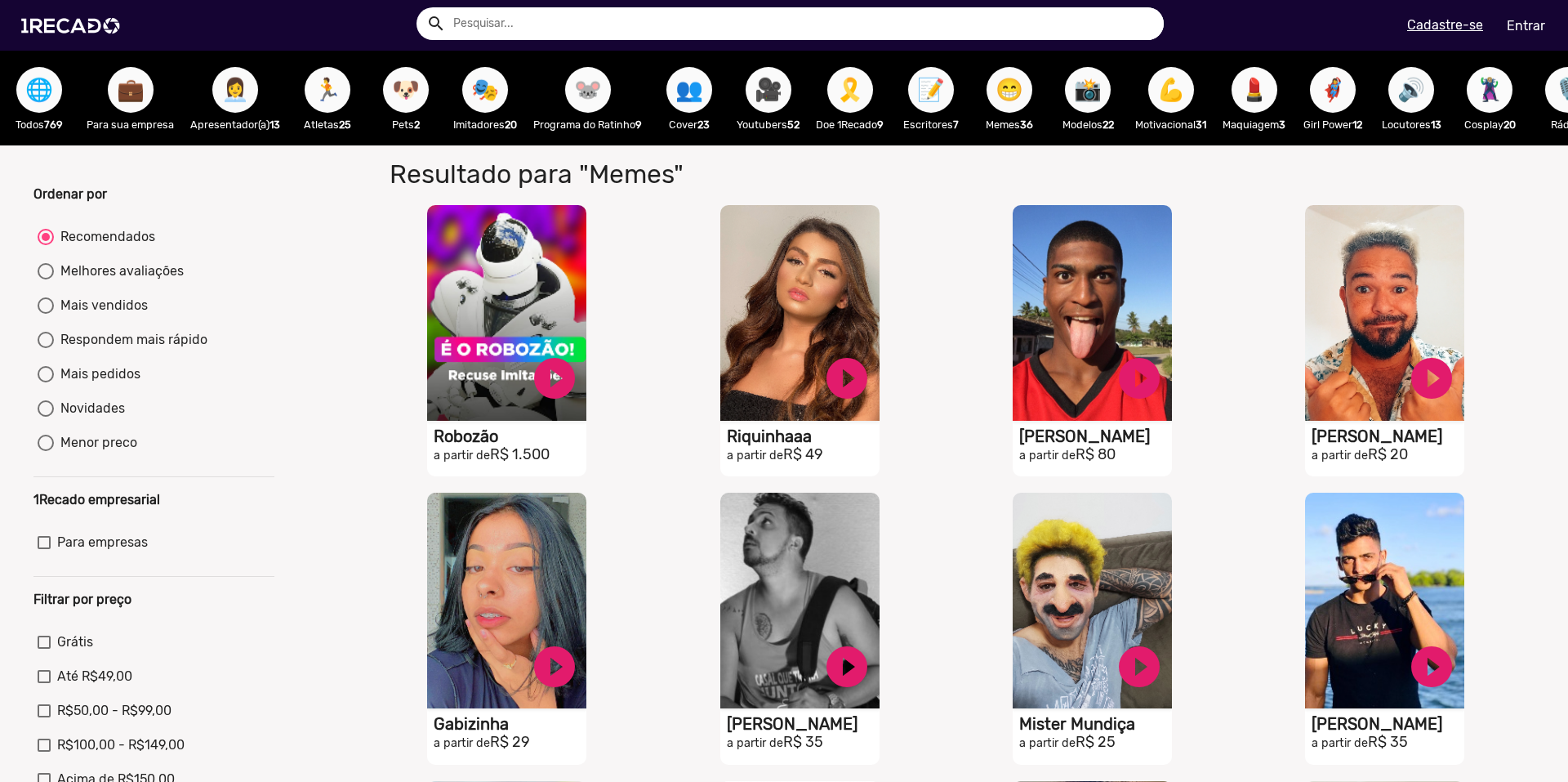
click at [1495, 106] on span "🦹🏼‍♀️" at bounding box center [1489, 90] width 28 height 45
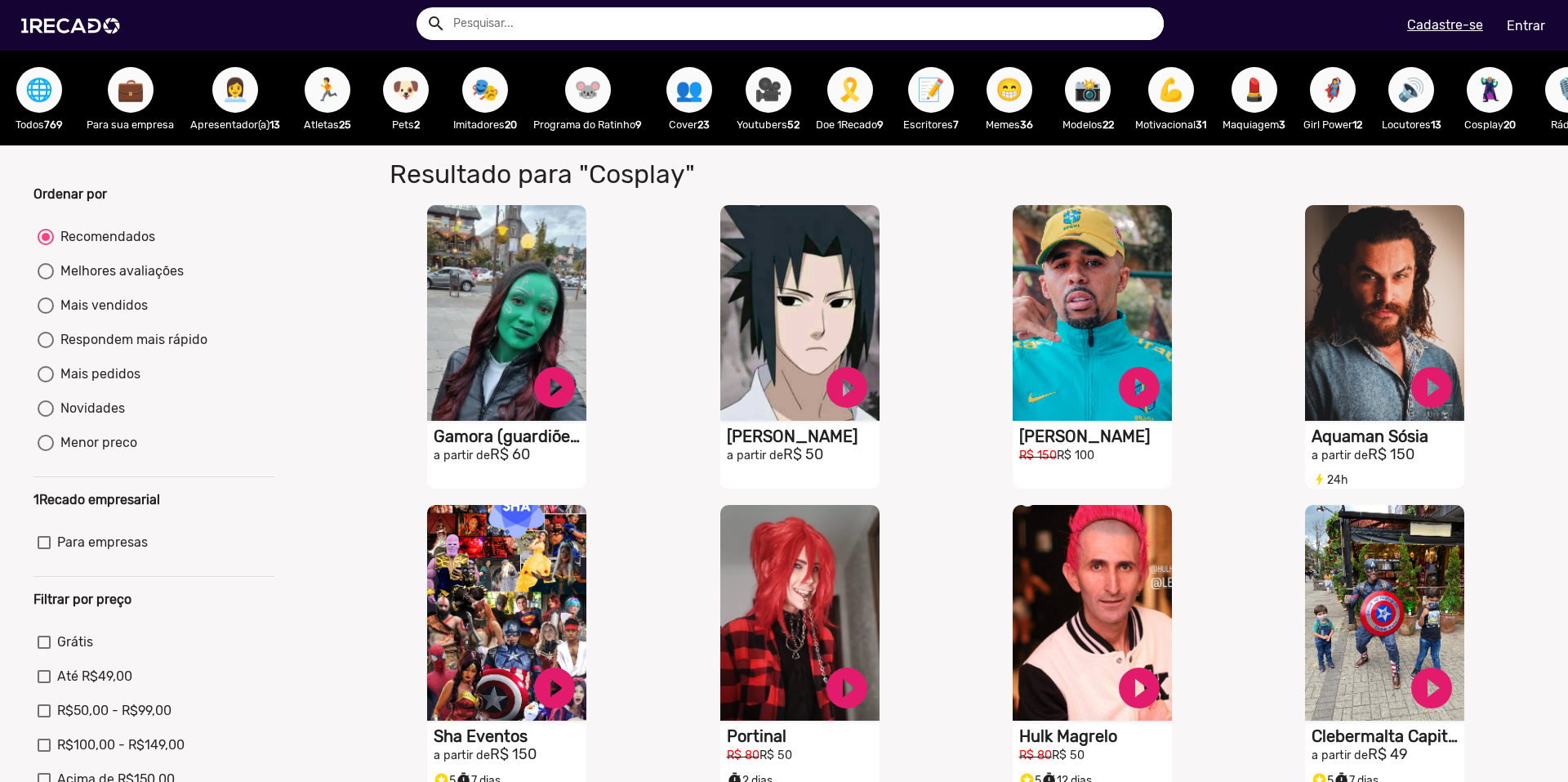
click at [959, 136] on div "📝 Escritores 7" at bounding box center [931, 98] width 78 height 95
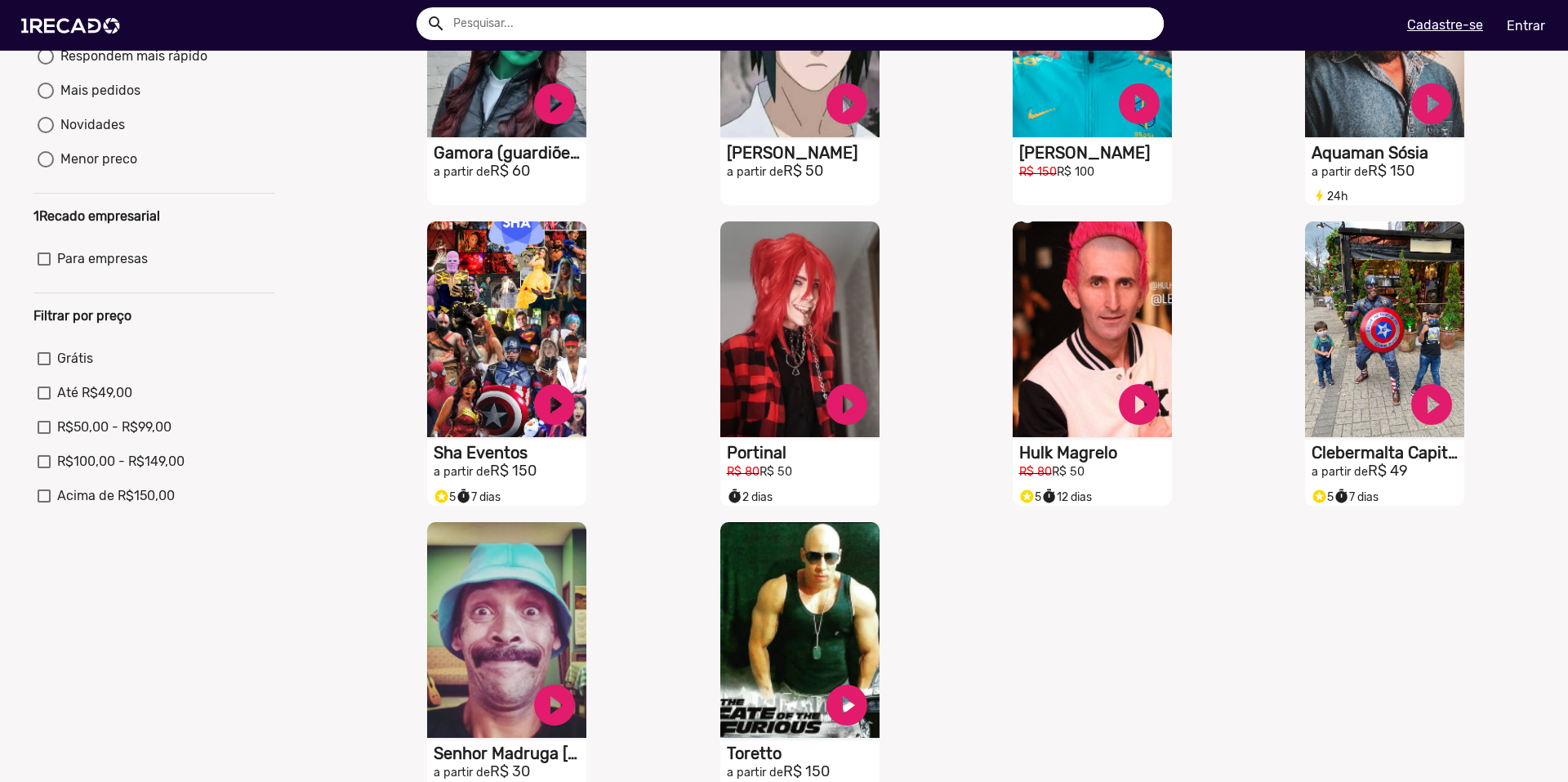
scroll to position [425, 0]
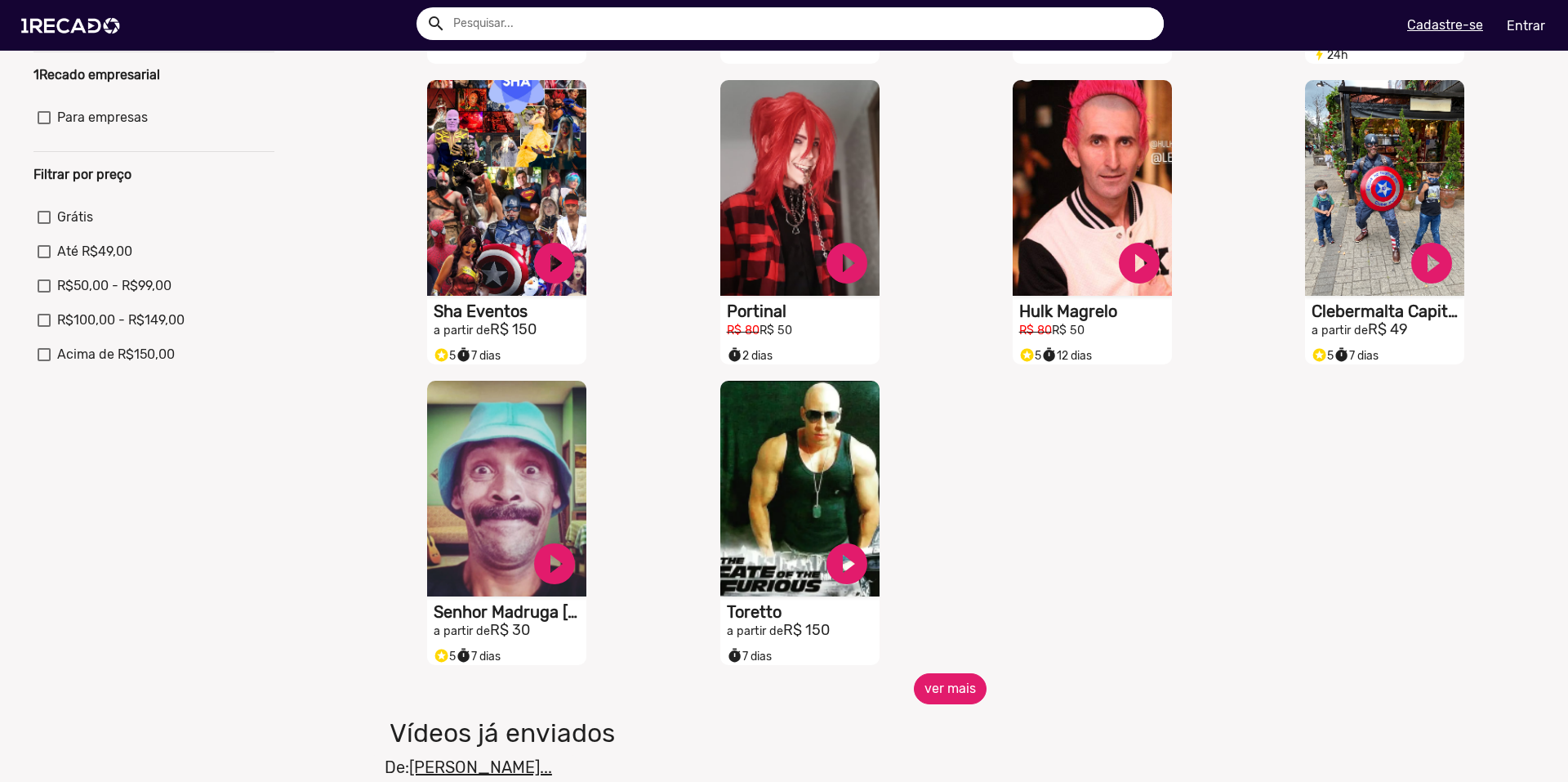
click at [961, 698] on button "ver mais" at bounding box center [950, 688] width 73 height 31
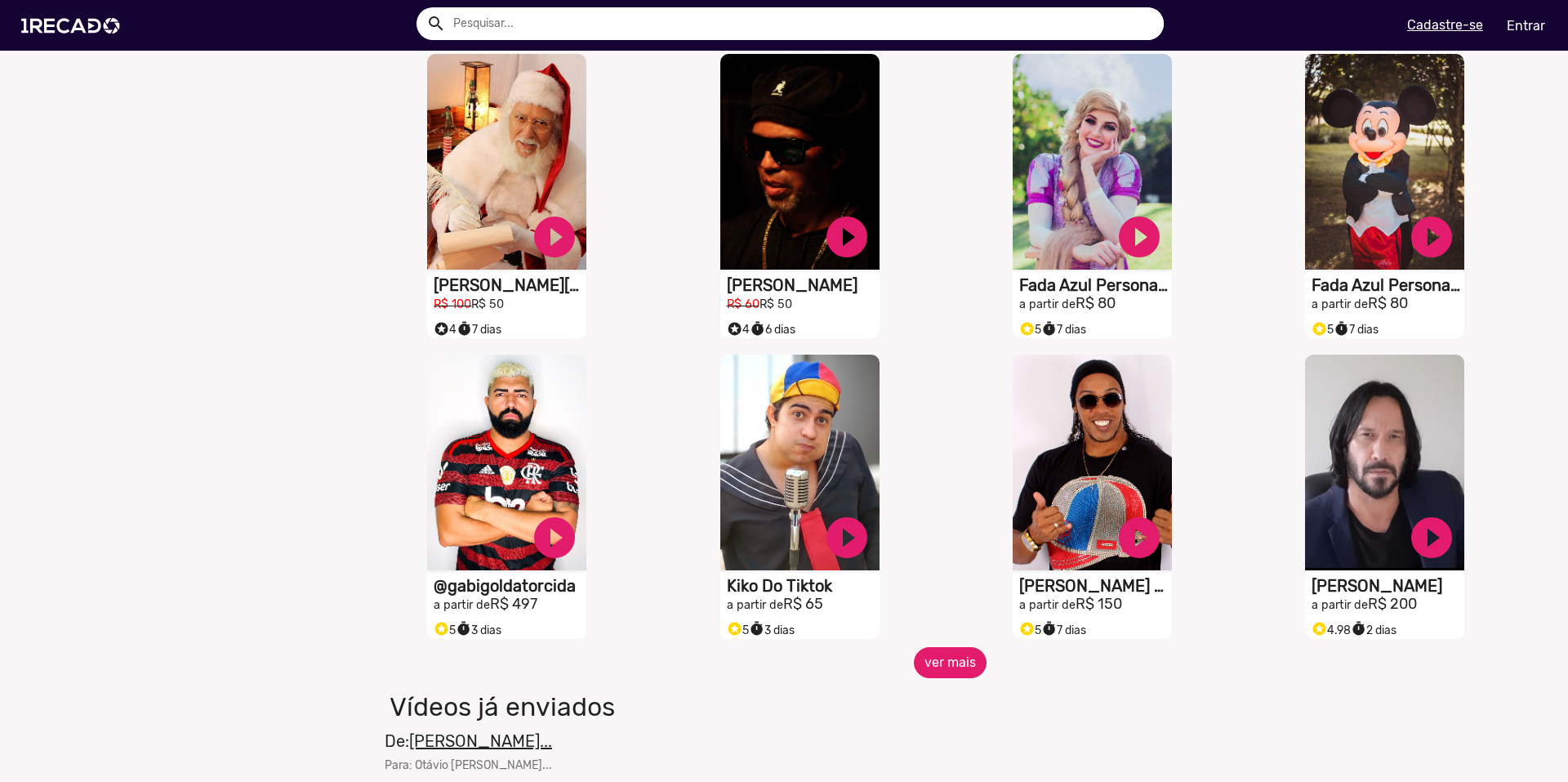
scroll to position [1111, 0]
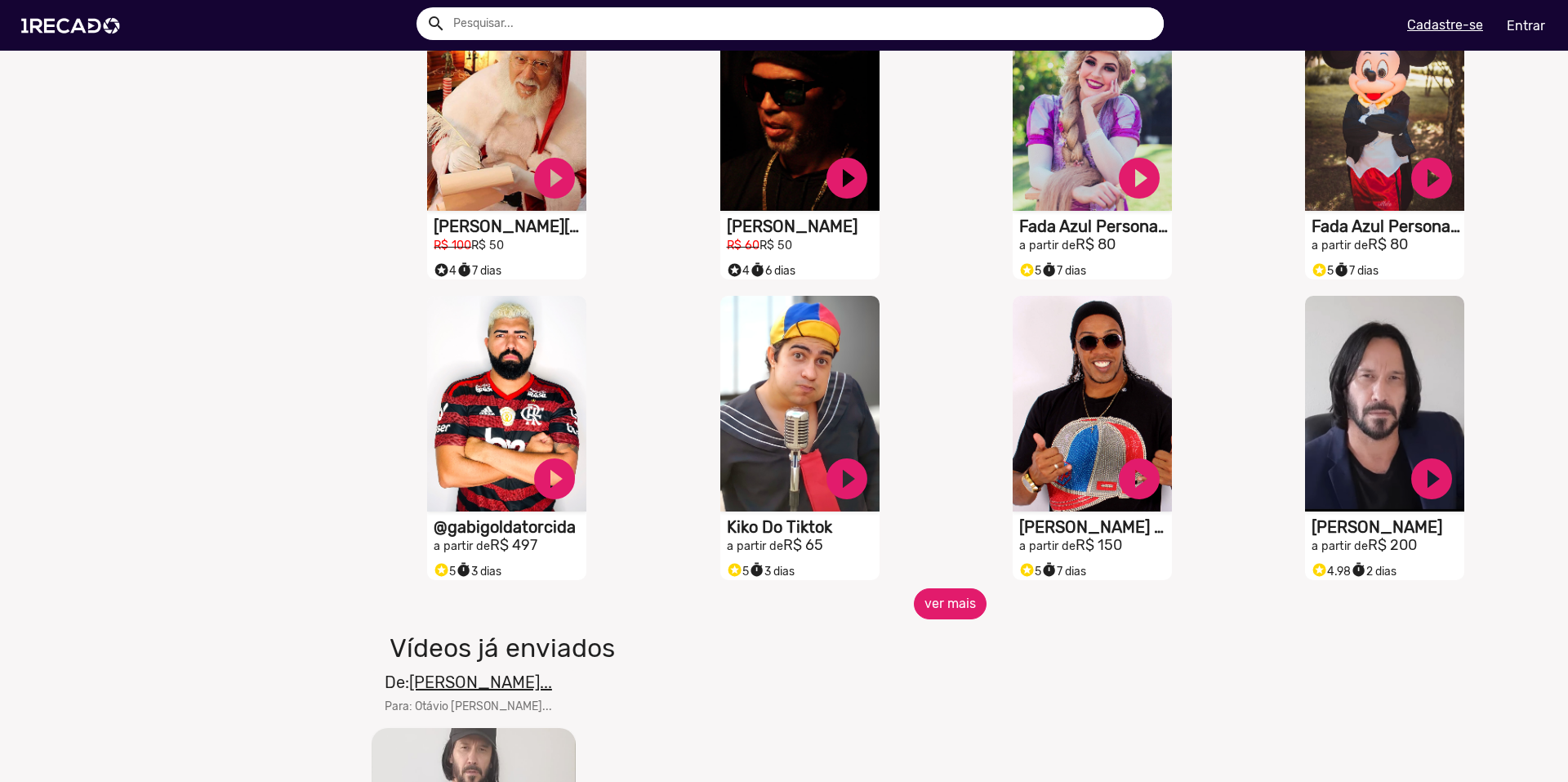
click at [958, 619] on button "ver mais" at bounding box center [950, 603] width 73 height 31
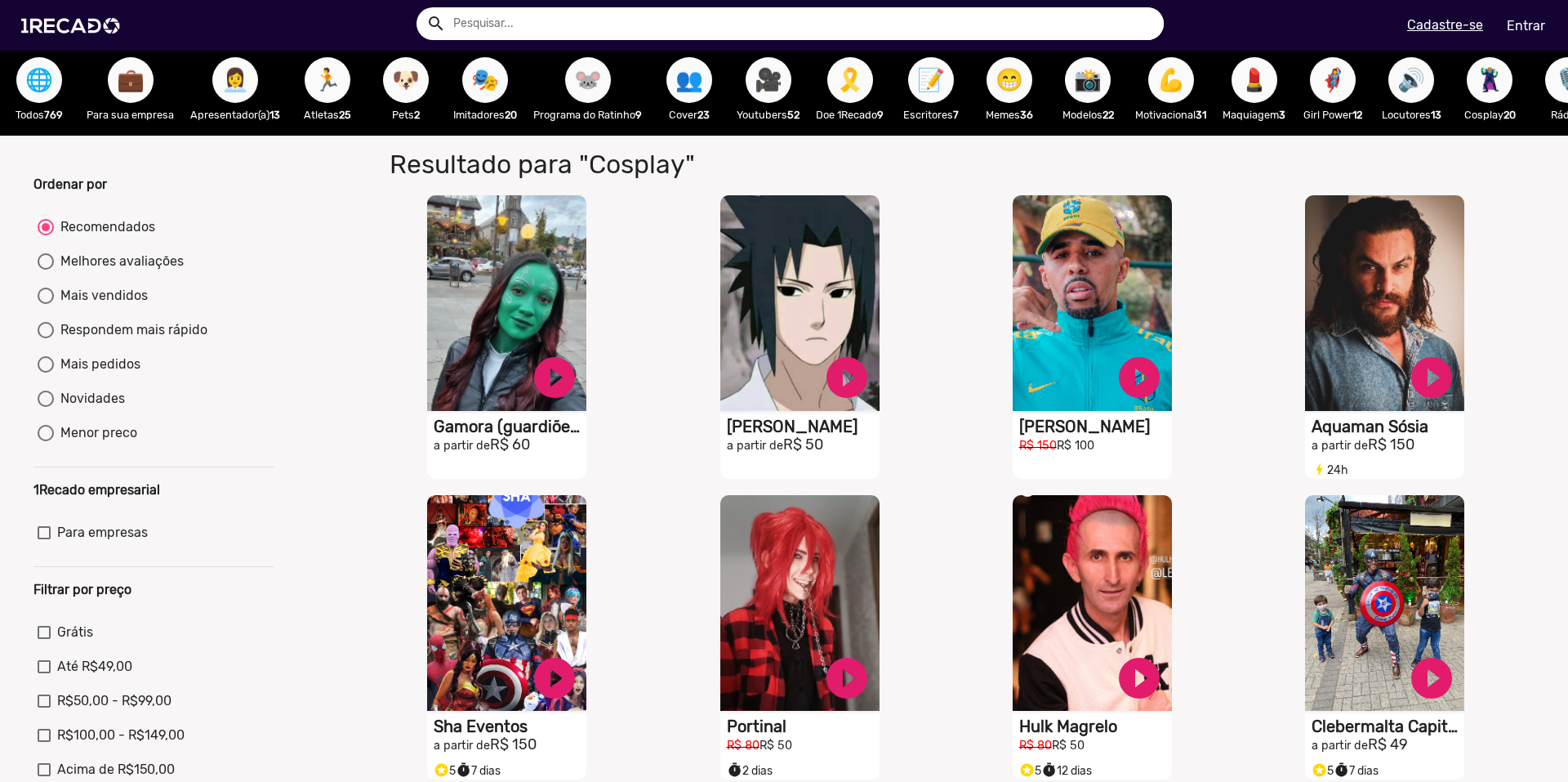
scroll to position [0, 0]
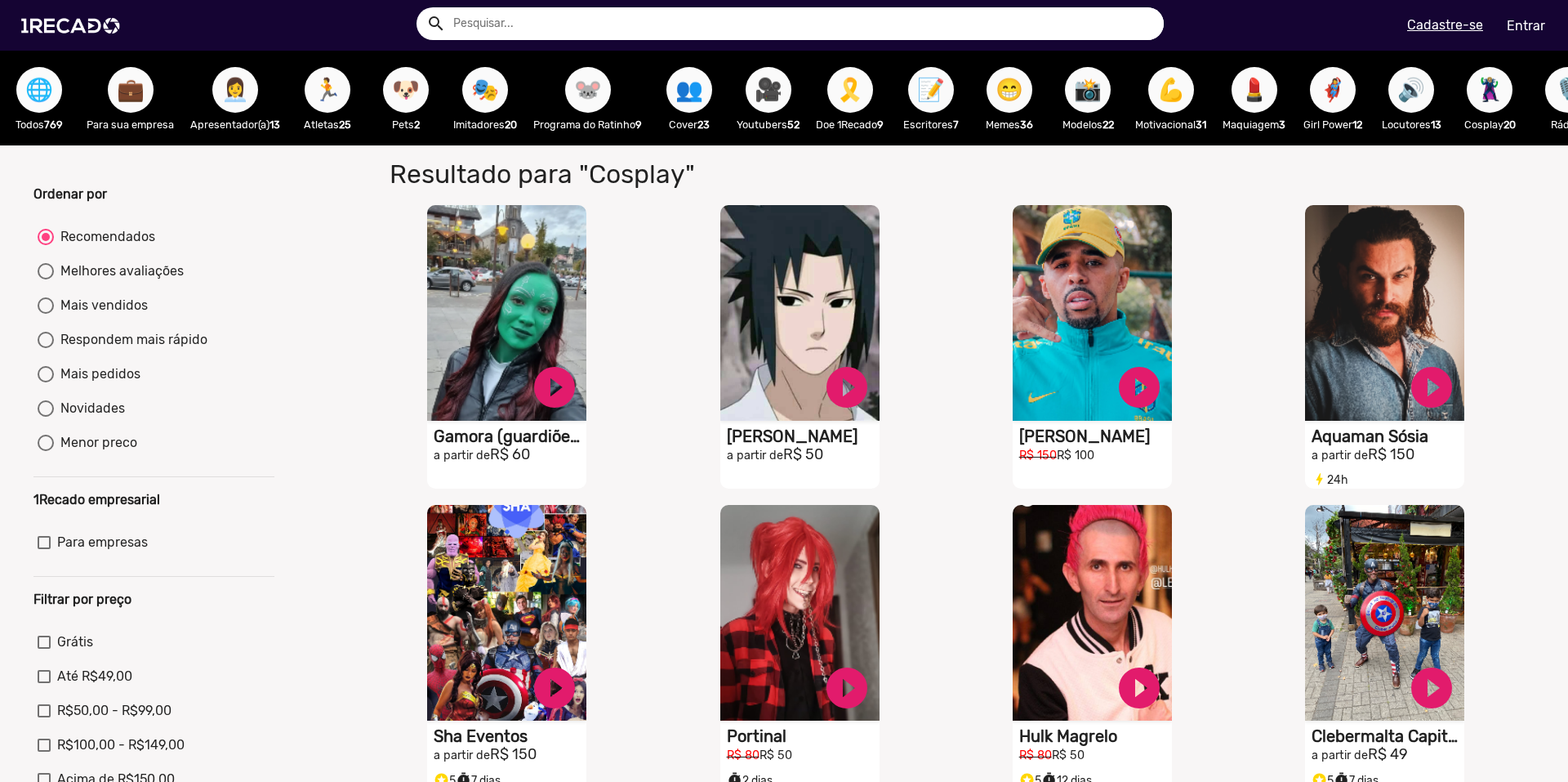
click at [59, 83] on button "🌐" at bounding box center [39, 90] width 45 height 45
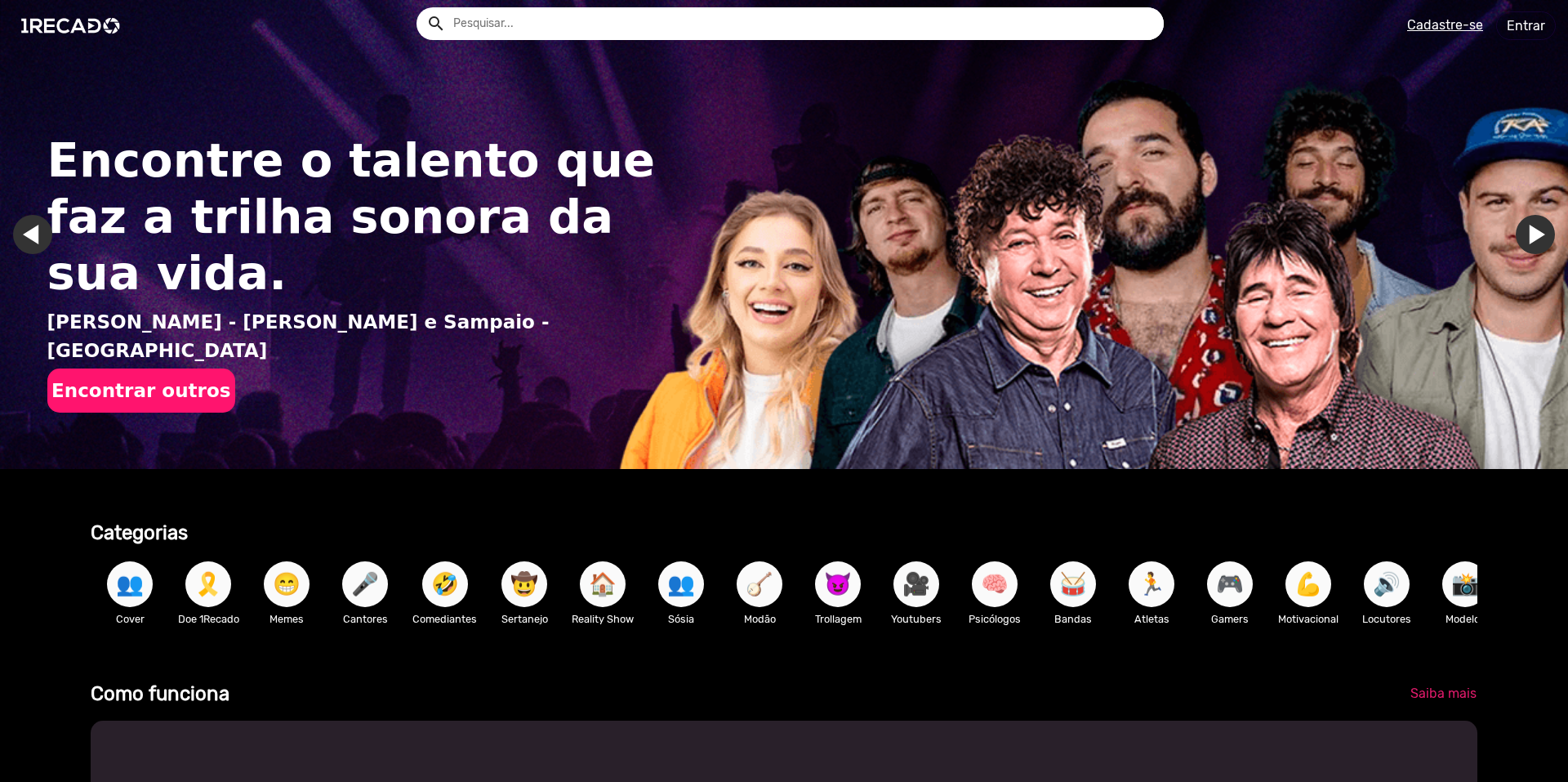
click at [59, 83] on div "Encontre o talento que faz a trilha sonora da sua vida. [PERSON_NAME] - [PERSON…" at bounding box center [360, 273] width 627 height 407
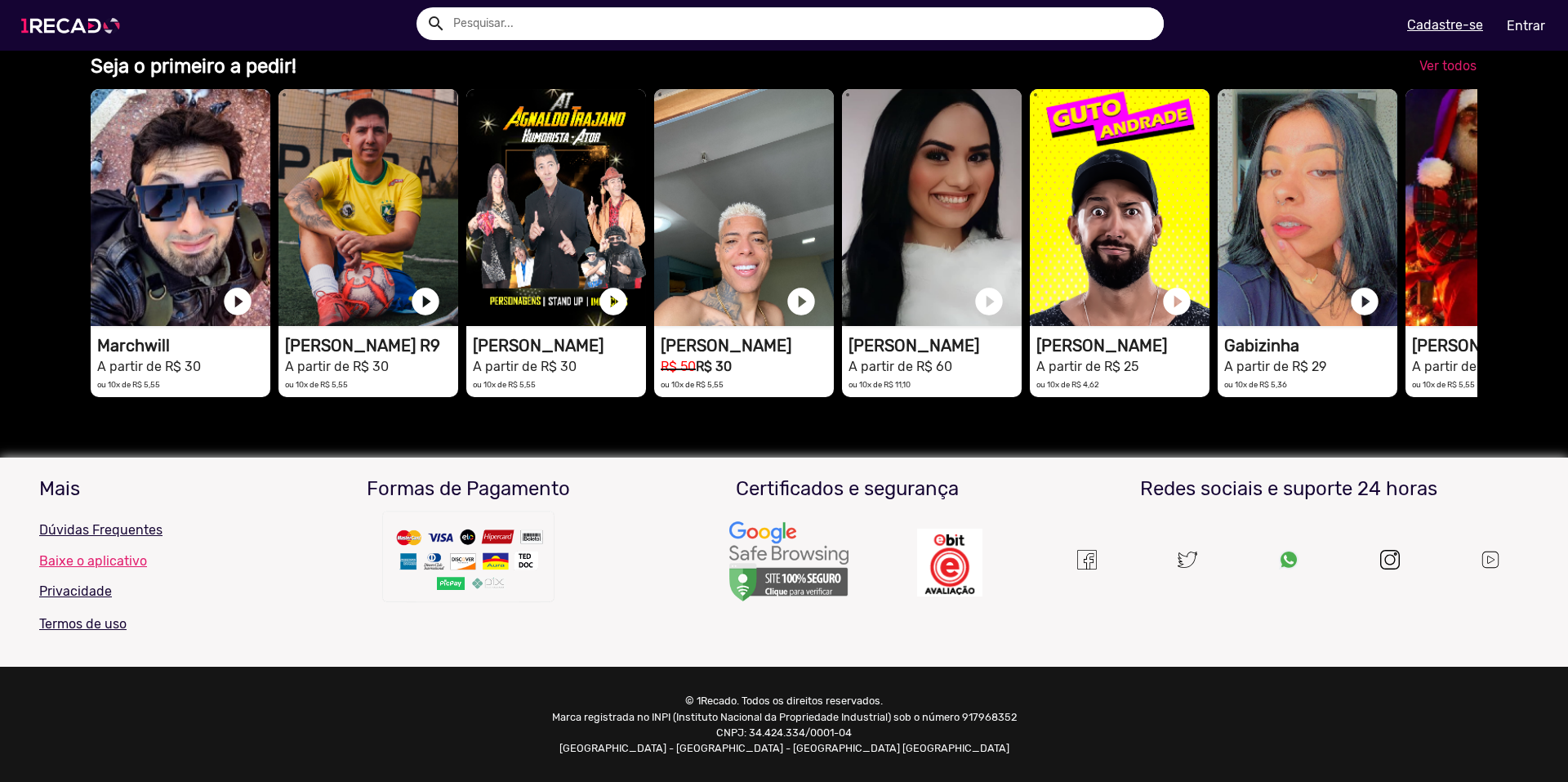
scroll to position [0, 1555]
